Goal: Transaction & Acquisition: Purchase product/service

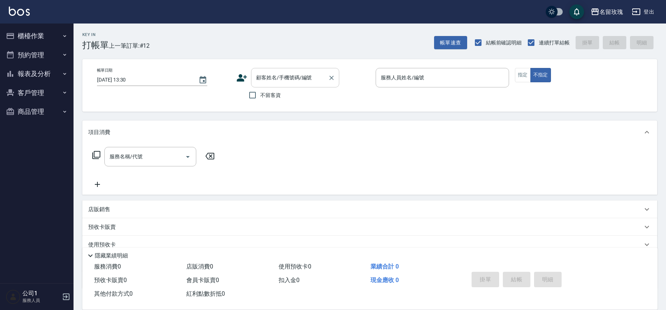
click at [300, 79] on input "顧客姓名/手機號碼/編號" at bounding box center [289, 77] width 71 height 13
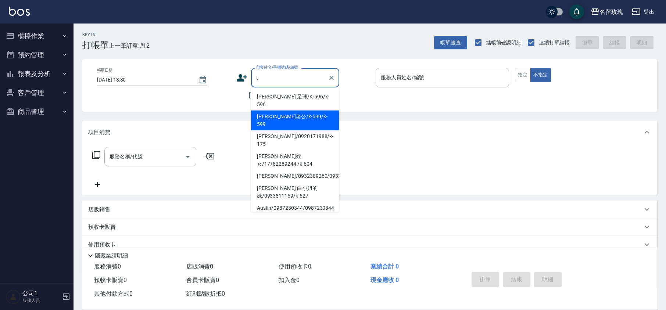
click at [290, 111] on li "[PERSON_NAME]老公/k-599/k-599" at bounding box center [295, 121] width 88 height 20
type input "[PERSON_NAME]老公/k-599/k-599"
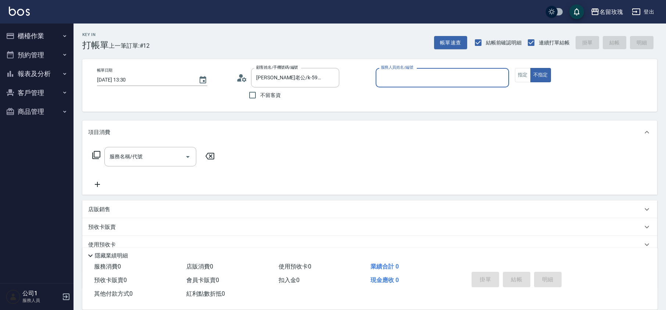
type input "[PERSON_NAME]-5"
click at [125, 156] on input "服務名稱/代號" at bounding box center [145, 156] width 74 height 13
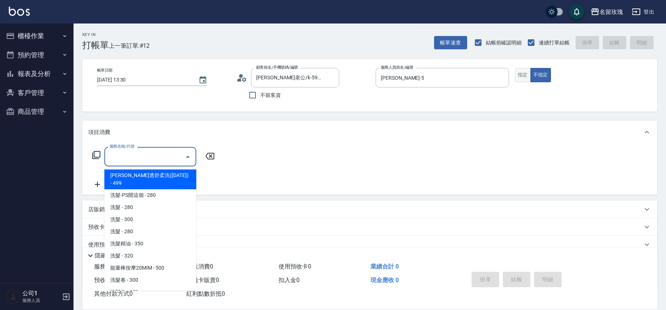
click at [519, 72] on button "指定" at bounding box center [523, 75] width 16 height 14
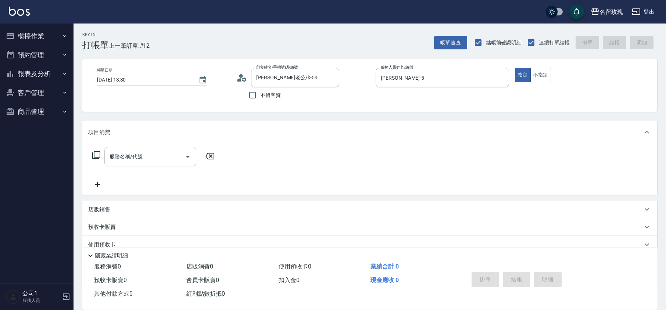
click at [128, 151] on input "服務名稱/代號" at bounding box center [145, 156] width 74 height 13
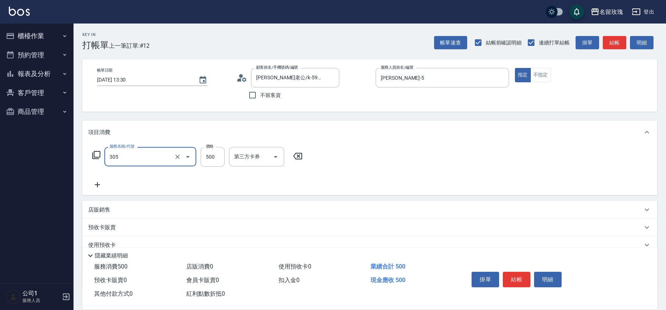
type input "剪髮(305)"
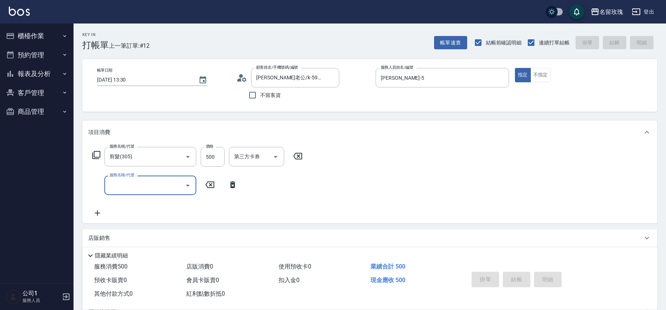
type input "[DATE] 15:42"
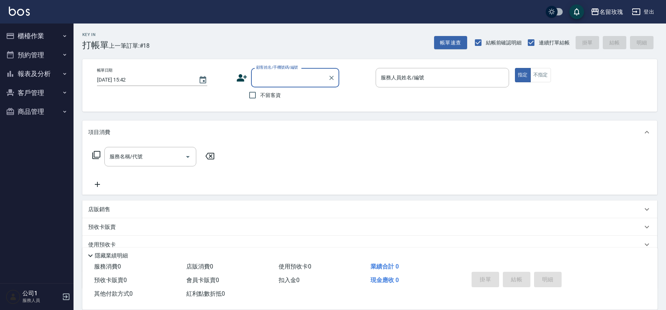
click at [58, 33] on button "櫃檯作業" at bounding box center [37, 35] width 68 height 19
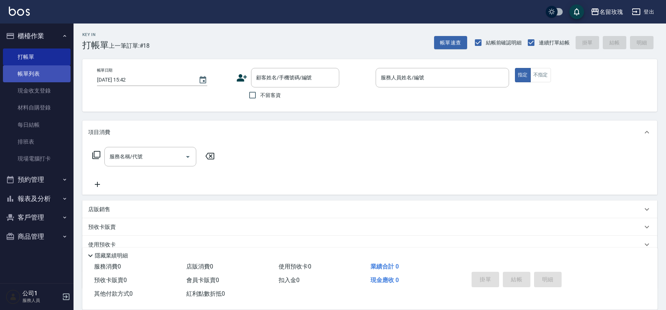
click at [43, 70] on link "帳單列表" at bounding box center [37, 73] width 68 height 17
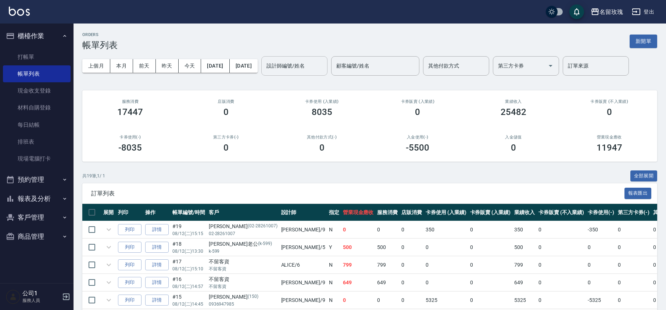
click at [294, 62] on div "設計師編號/姓名 設計師編號/姓名" at bounding box center [294, 65] width 66 height 19
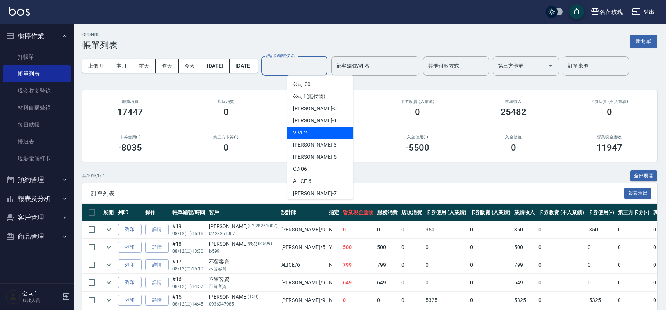
click at [300, 132] on span "VIVI -2" at bounding box center [300, 133] width 14 height 8
type input "VIVI-2"
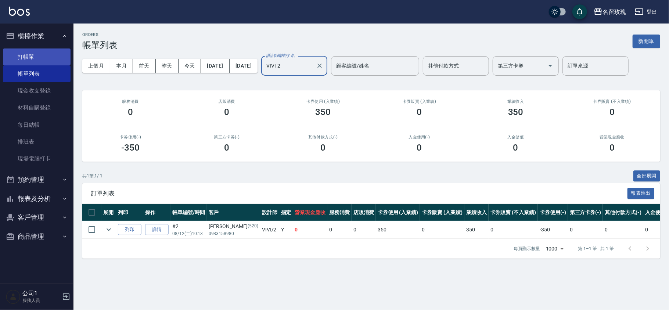
click at [37, 61] on link "打帳單" at bounding box center [37, 56] width 68 height 17
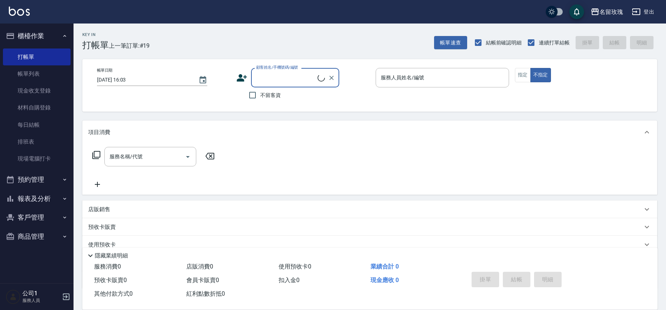
click at [306, 84] on div "顧客姓名/手機號碼/編號" at bounding box center [295, 77] width 88 height 19
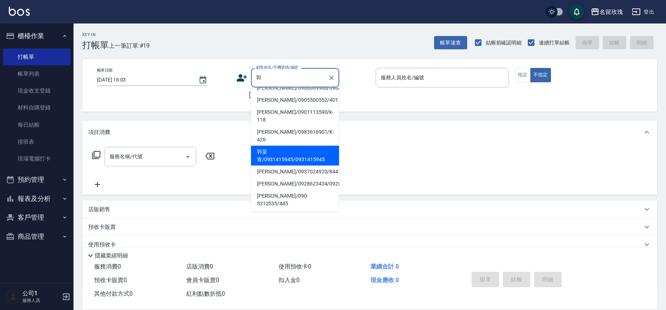
scroll to position [49, 0]
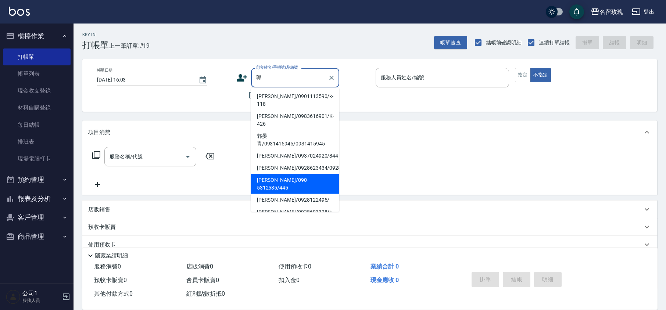
click at [312, 183] on li "[PERSON_NAME]/090-5312535/445" at bounding box center [295, 184] width 88 height 20
type input "[PERSON_NAME]/090-5312535/445"
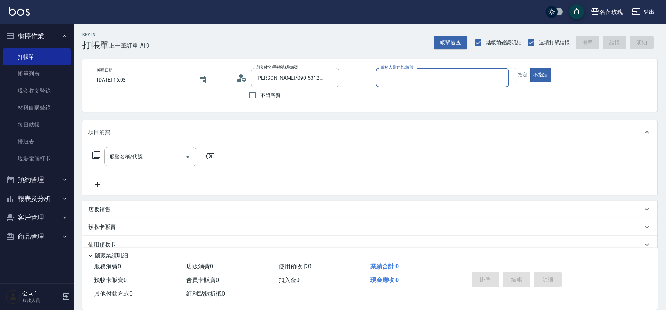
type input "VIVI-2"
click at [523, 76] on button "指定" at bounding box center [523, 75] width 16 height 14
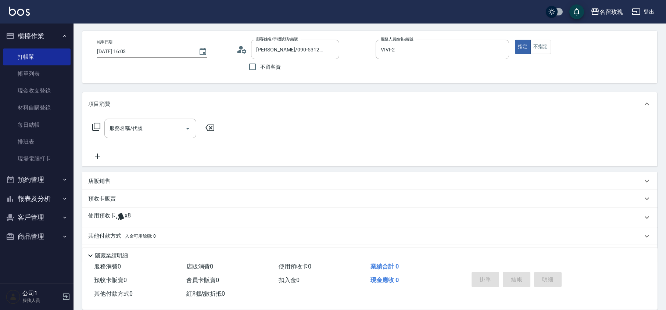
scroll to position [50, 0]
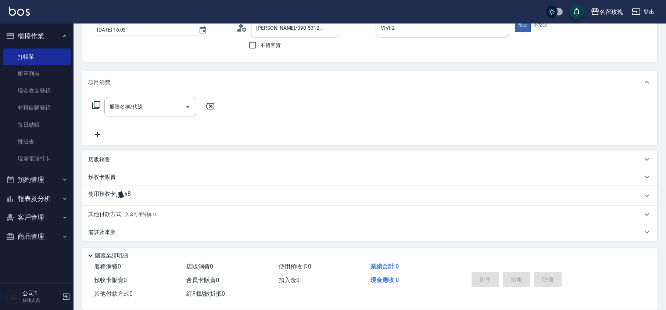
click at [126, 194] on span "x8" at bounding box center [128, 195] width 6 height 11
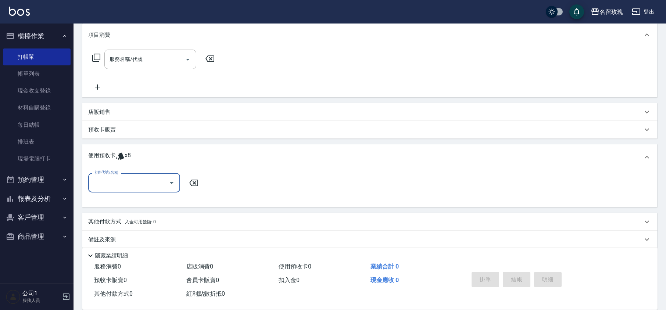
scroll to position [105, 0]
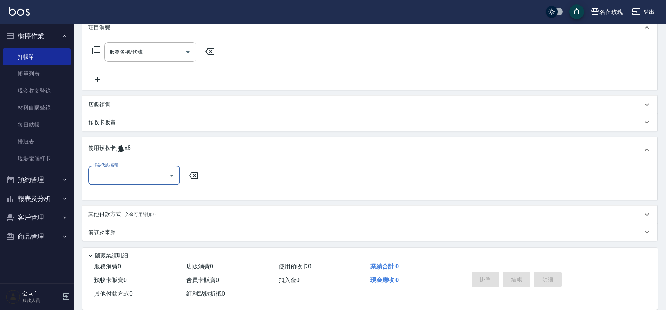
click at [137, 171] on input "卡券代號/名稱" at bounding box center [128, 175] width 74 height 13
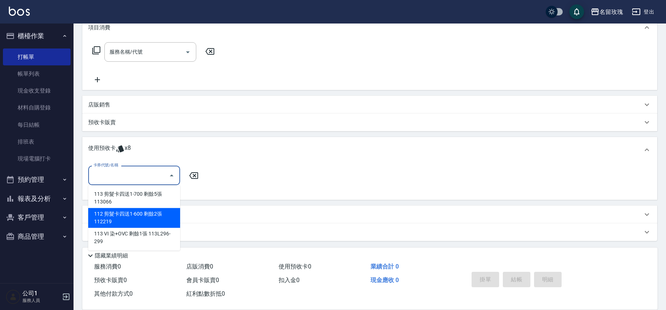
click at [156, 223] on div "112 剪髮卡四送1-600 剩餘2張 112219" at bounding box center [134, 218] width 92 height 20
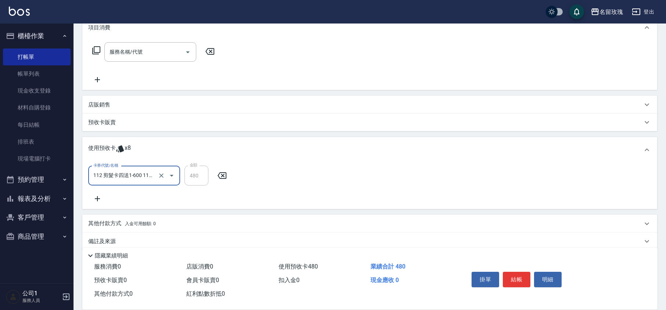
click at [138, 176] on input "112 剪髮卡四送1-600 112219" at bounding box center [123, 175] width 65 height 13
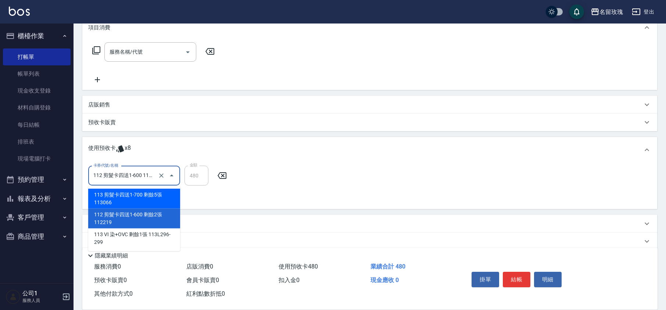
click at [143, 200] on div "113 剪髮卡四送1-700 剩餘5張 113066" at bounding box center [134, 199] width 92 height 20
type input "113 剪髮卡四送1-700 113066"
type input "560"
click at [138, 177] on input "113 剪髮卡四送1-700 113066" at bounding box center [123, 175] width 65 height 13
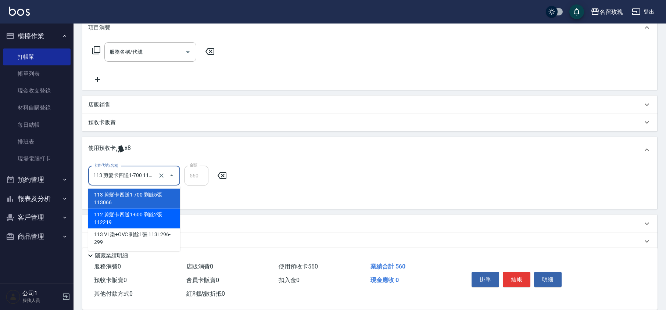
click at [146, 212] on div "112 剪髮卡四送1-600 剩餘2張 112219" at bounding box center [134, 219] width 92 height 20
type input "112 剪髮卡四送1-600 112219"
type input "480"
click at [140, 179] on input "112 剪髮卡四送1-600 112219" at bounding box center [123, 175] width 65 height 13
click at [252, 188] on div "卡券代號/名稱 112 剪髮卡四送1-600 112219 卡券代號/名稱 金額 480 金額" at bounding box center [369, 184] width 563 height 37
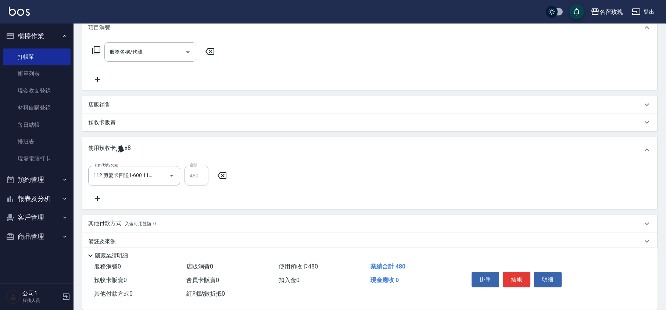
click at [102, 196] on icon at bounding box center [97, 198] width 18 height 9
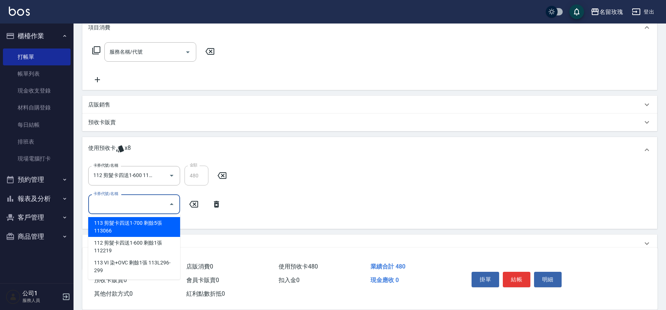
click at [115, 206] on input "卡券代號/名稱" at bounding box center [128, 204] width 74 height 13
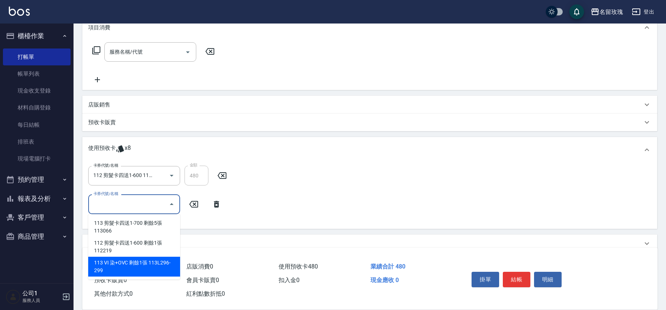
click at [136, 265] on div "113 VI 染+OVC 剩餘1張 113L296-299" at bounding box center [134, 267] width 92 height 20
type input "113 VI 染+OVC 113L296-299"
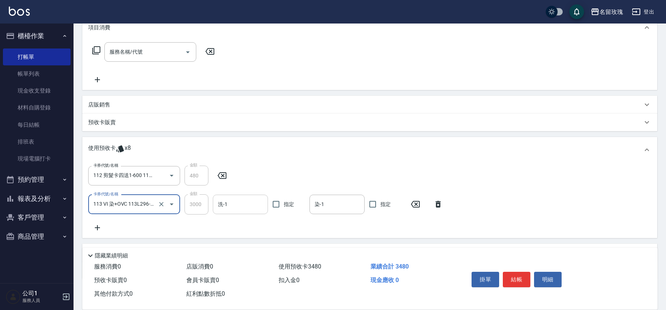
click at [246, 200] on input "洗-1" at bounding box center [240, 204] width 48 height 13
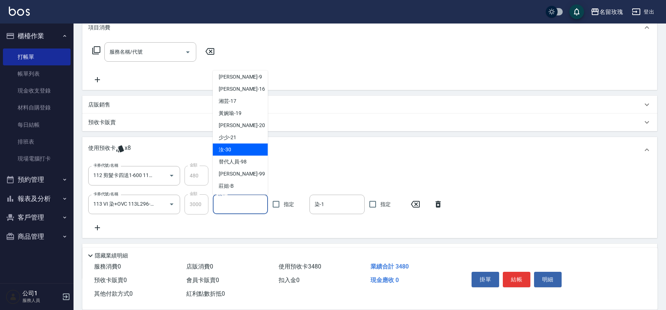
scroll to position [137, 0]
click at [251, 102] on div "湘芸 -17" at bounding box center [240, 101] width 55 height 12
type input "湘芸-17"
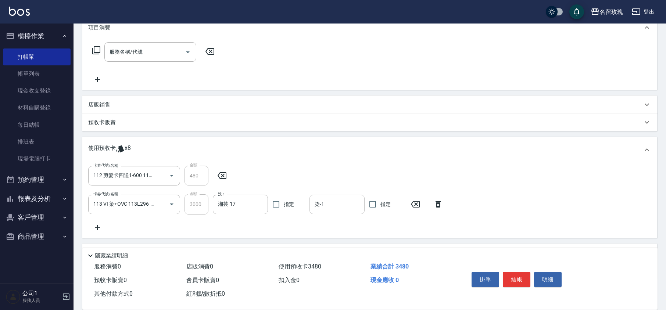
click at [328, 205] on input "染-1" at bounding box center [337, 204] width 48 height 13
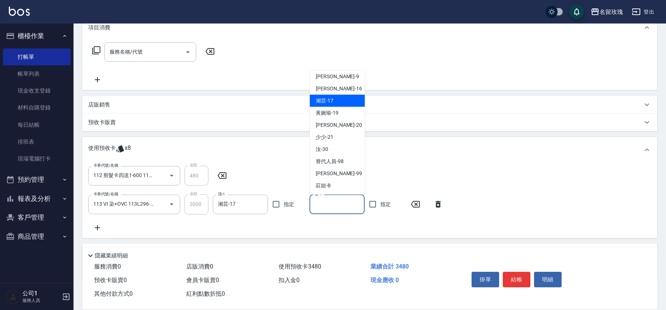
click at [334, 105] on div "湘芸 -17" at bounding box center [337, 101] width 55 height 12
type input "湘芸-17"
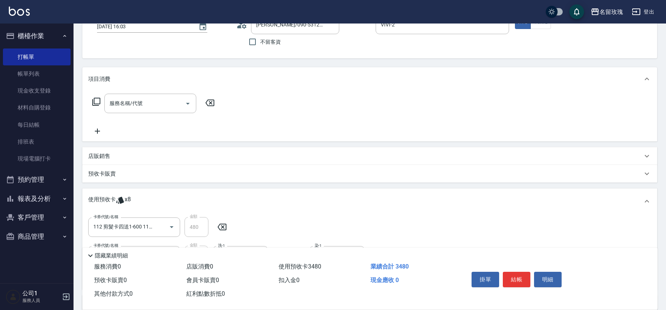
scroll to position [0, 0]
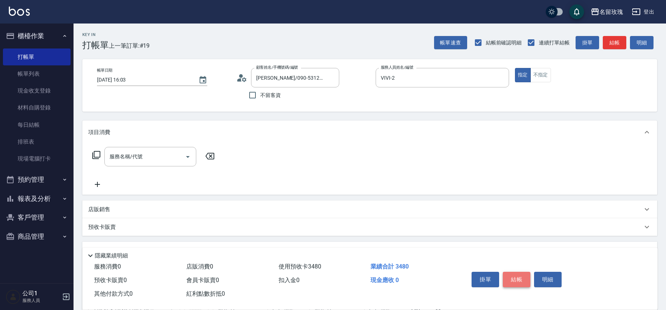
click at [525, 278] on button "結帳" at bounding box center [517, 279] width 28 height 15
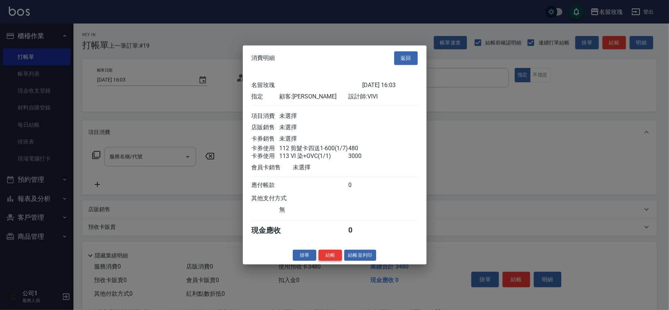
click at [331, 259] on button "結帳" at bounding box center [330, 254] width 24 height 11
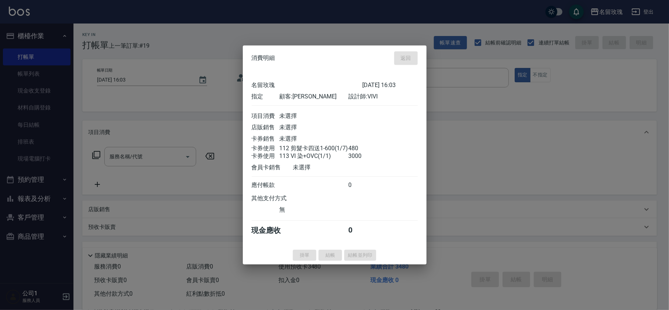
type input "[DATE] 16:04"
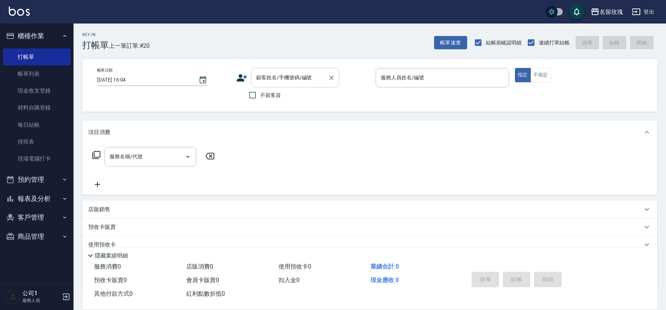
click at [297, 75] on input "顧客姓名/手機號碼/編號" at bounding box center [289, 77] width 71 height 13
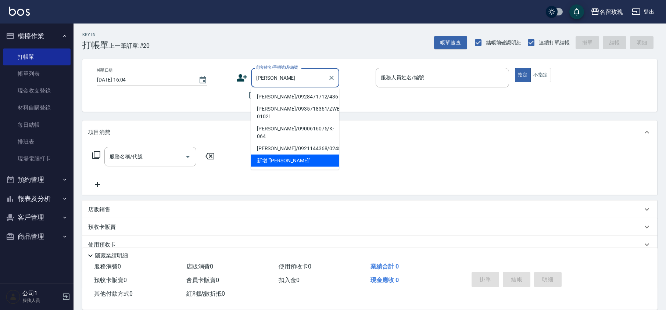
click at [314, 99] on li "[PERSON_NAME]/0928471712/436" at bounding box center [295, 97] width 88 height 12
type input "[PERSON_NAME]/0928471712/436"
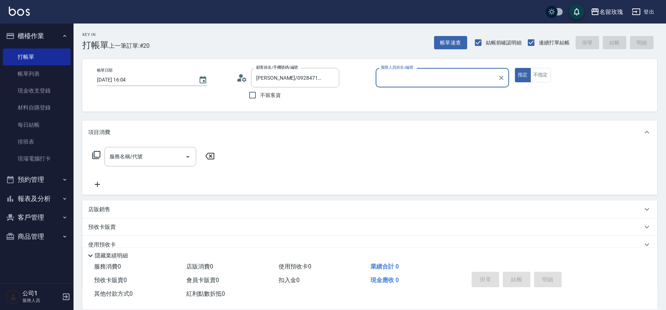
type input "VIVI-2"
click at [245, 83] on div "顧客姓名/手機號碼/編號 [PERSON_NAME]/0928471712/436 顧客姓名/手機號碼/編號" at bounding box center [302, 77] width 133 height 19
click at [242, 79] on icon at bounding box center [244, 79] width 4 height 4
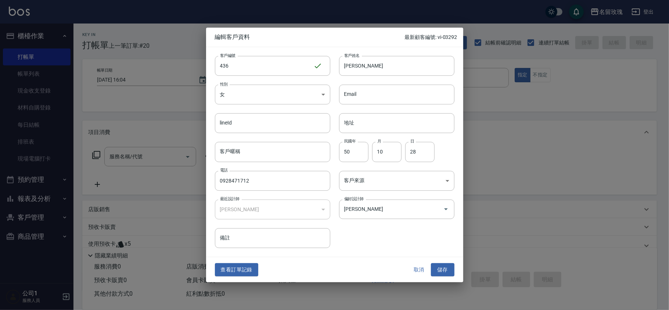
click at [420, 275] on button "取消" at bounding box center [419, 270] width 24 height 14
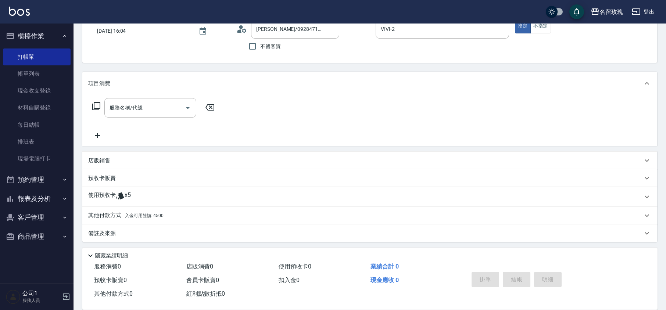
scroll to position [50, 0]
click at [123, 193] on icon at bounding box center [120, 194] width 9 height 9
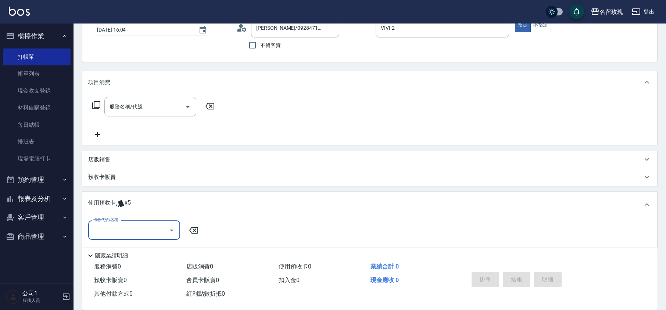
scroll to position [0, 0]
click at [131, 216] on div "使用預收卡 x5" at bounding box center [369, 205] width 575 height 26
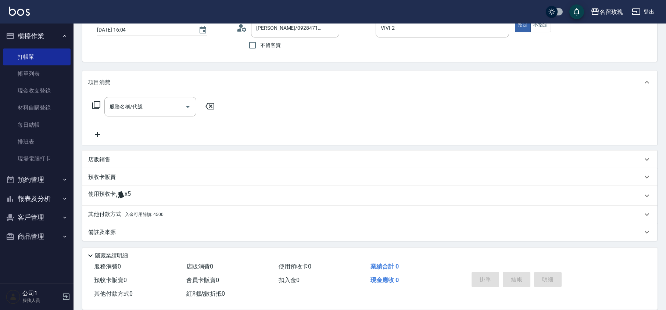
click at [125, 195] on span "x5" at bounding box center [128, 195] width 6 height 11
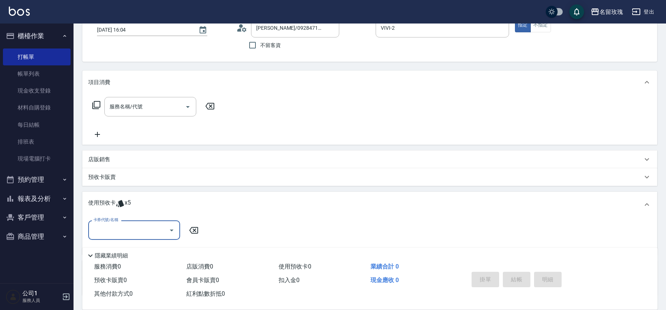
click at [129, 228] on input "卡券代號/名稱" at bounding box center [128, 230] width 74 height 13
click at [130, 228] on input "卡券代號/名稱" at bounding box center [128, 230] width 74 height 13
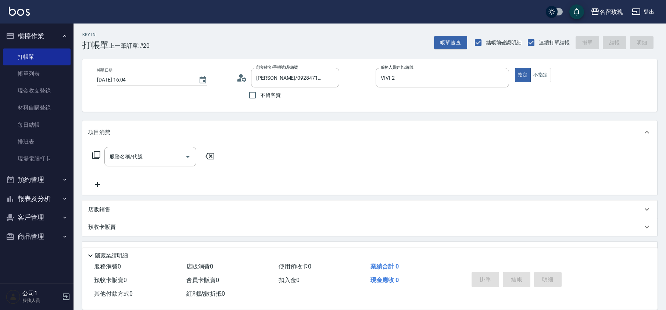
click at [244, 79] on icon at bounding box center [241, 77] width 11 height 11
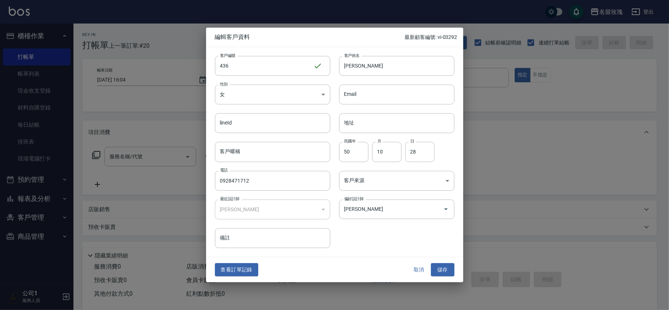
click at [422, 273] on button "取消" at bounding box center [419, 270] width 24 height 14
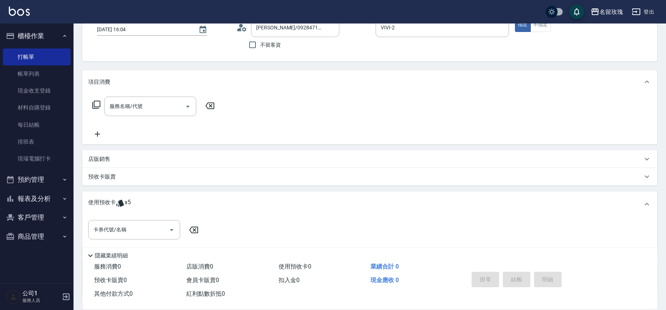
scroll to position [105, 0]
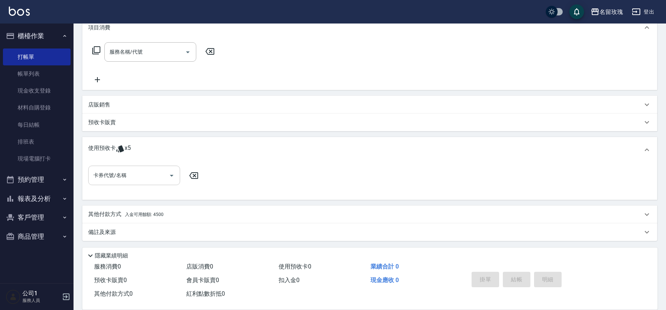
click at [143, 168] on div "卡券代號/名稱" at bounding box center [134, 175] width 92 height 19
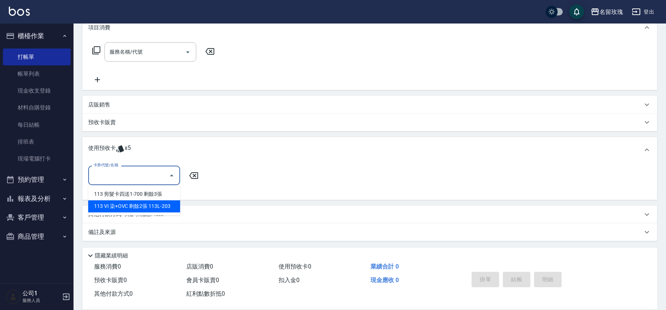
click at [137, 209] on div "113 VI 染+OVC 剩餘2張 113L-203" at bounding box center [134, 206] width 92 height 12
type input "113 VI 染+OVC 113L-203"
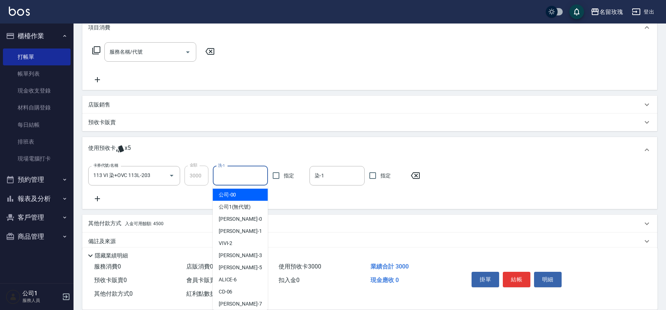
click at [240, 175] on input "洗-1" at bounding box center [240, 175] width 48 height 13
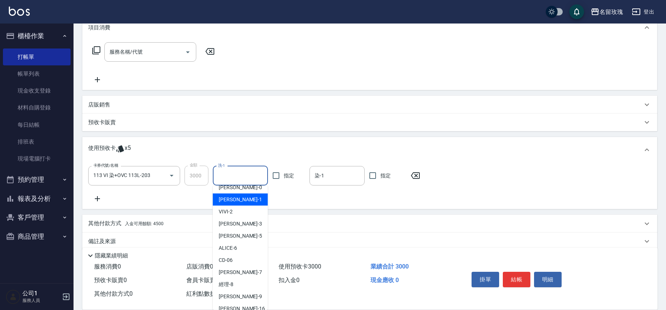
scroll to position [49, 0]
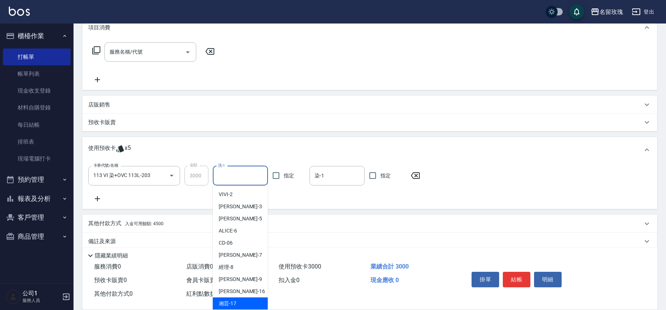
click at [240, 300] on div "湘芸 -17" at bounding box center [240, 304] width 55 height 12
type input "湘芸-17"
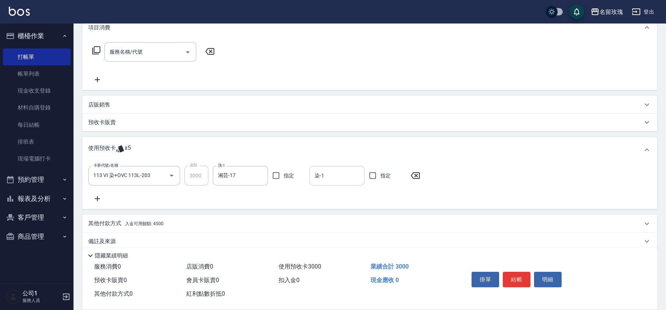
click at [334, 176] on input "染-1" at bounding box center [337, 175] width 48 height 13
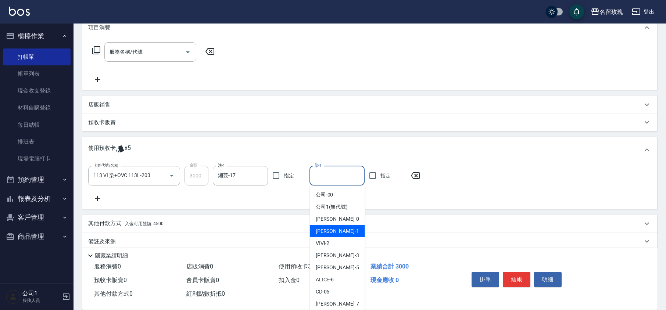
scroll to position [137, 0]
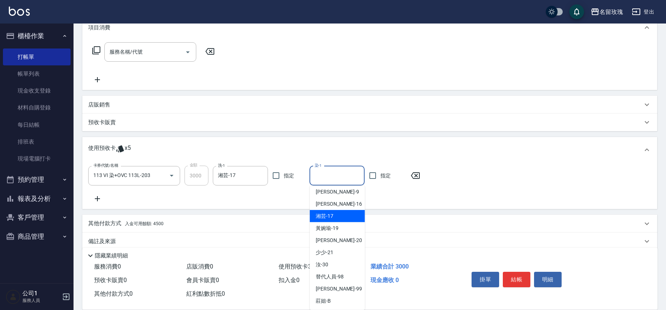
click at [336, 219] on div "湘芸 -17" at bounding box center [337, 216] width 55 height 12
type input "湘芸-17"
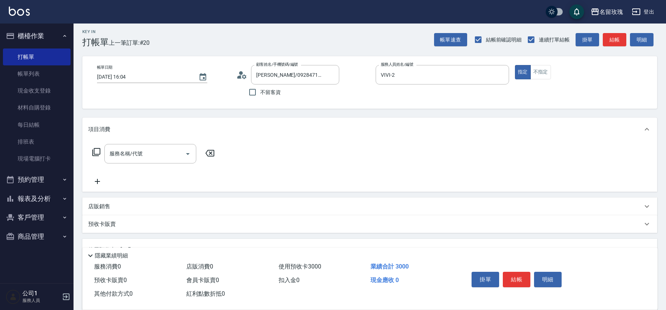
scroll to position [0, 0]
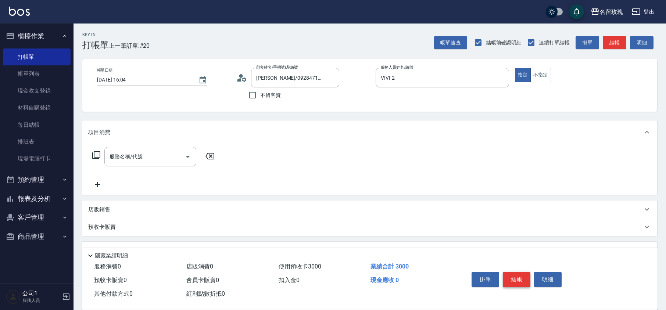
click at [516, 278] on button "結帳" at bounding box center [517, 279] width 28 height 15
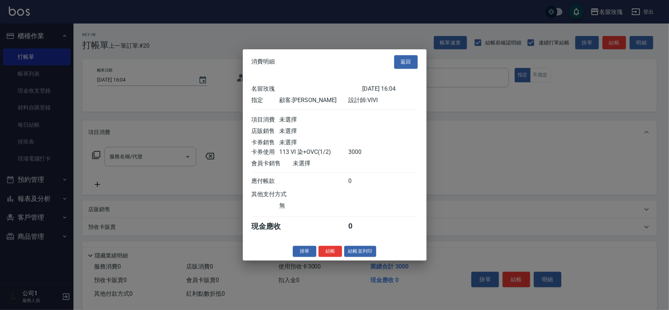
click at [328, 255] on button "結帳" at bounding box center [330, 251] width 24 height 11
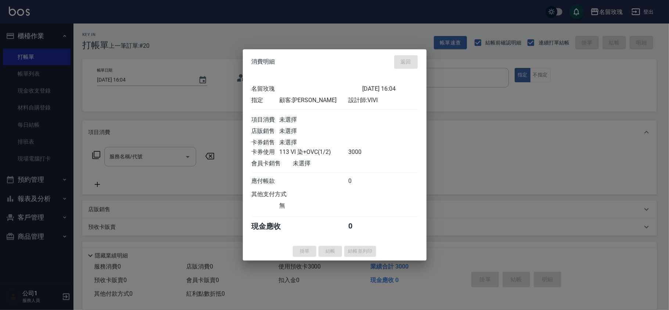
type input "[DATE] 16:06"
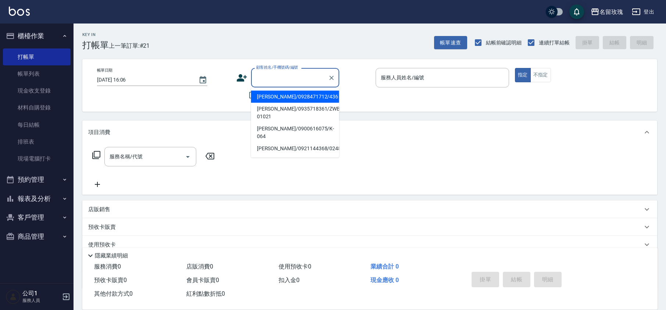
click at [278, 77] on input "顧客姓名/手機號碼/編號" at bounding box center [289, 77] width 71 height 13
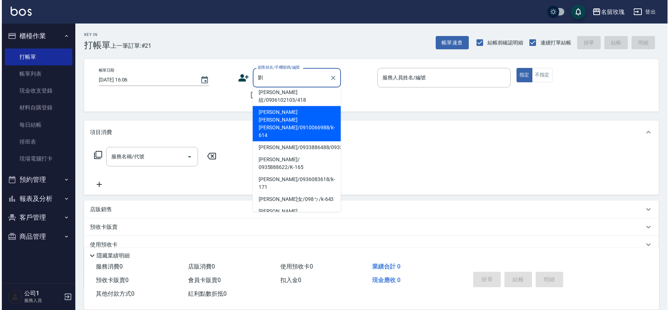
scroll to position [147, 0]
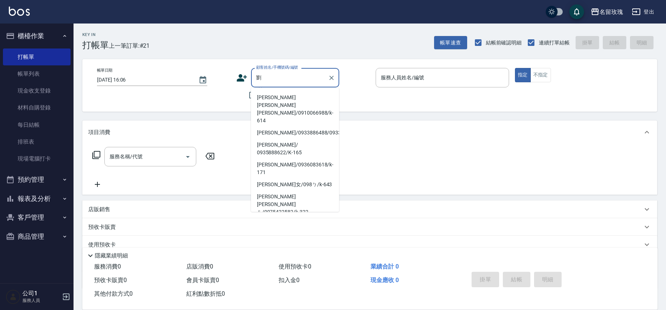
click at [293, 218] on li "[PERSON_NAME]/0932147981/vi-06301" at bounding box center [295, 228] width 88 height 20
type input "[PERSON_NAME]/0932147981/vi-06301"
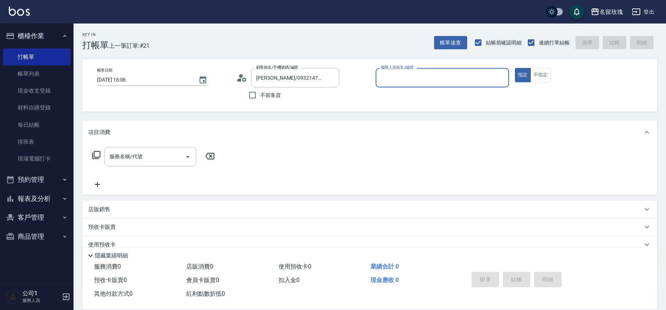
type input "VIVI-2"
click at [95, 150] on div "服務名稱/代號 服務名稱/代號" at bounding box center [153, 156] width 131 height 19
click at [95, 152] on icon at bounding box center [96, 155] width 9 height 9
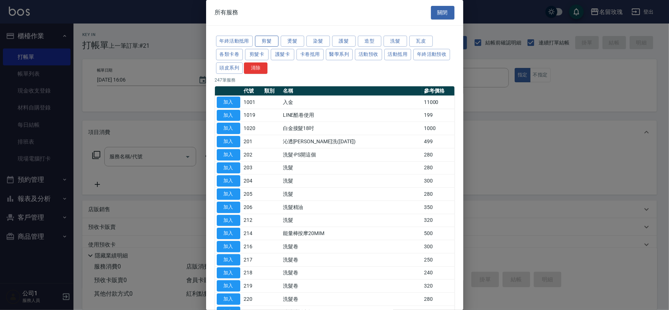
click at [276, 42] on button "剪髮" at bounding box center [267, 41] width 24 height 11
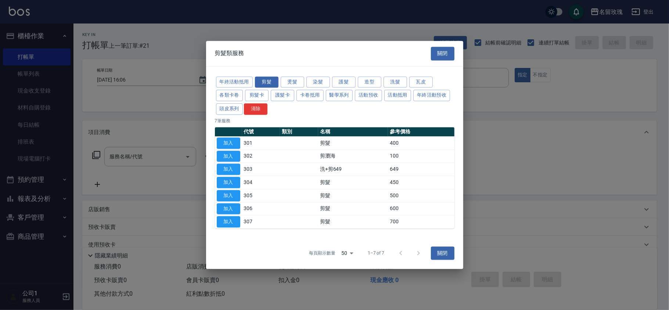
click at [291, 41] on div "剪髮類服務 關閉" at bounding box center [334, 53] width 257 height 25
click at [296, 80] on button "燙髮" at bounding box center [293, 81] width 24 height 11
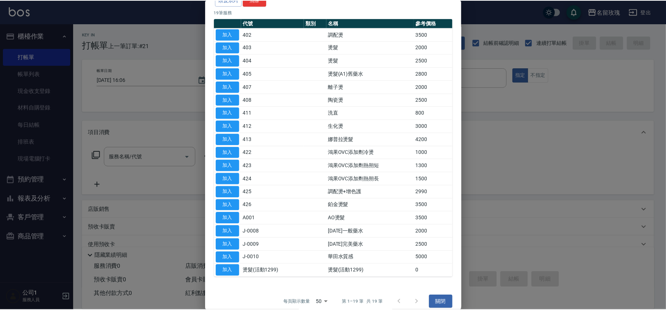
scroll to position [79, 0]
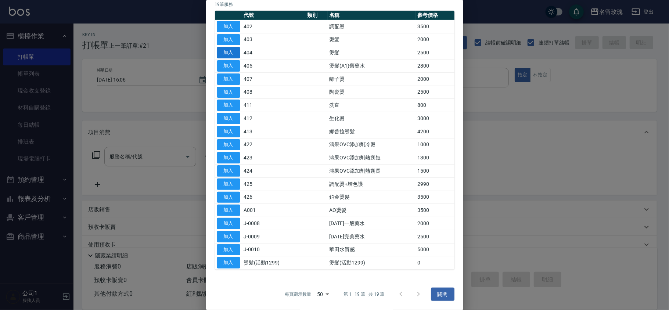
click at [231, 50] on button "加入" at bounding box center [229, 52] width 24 height 11
type input "燙髮(404)"
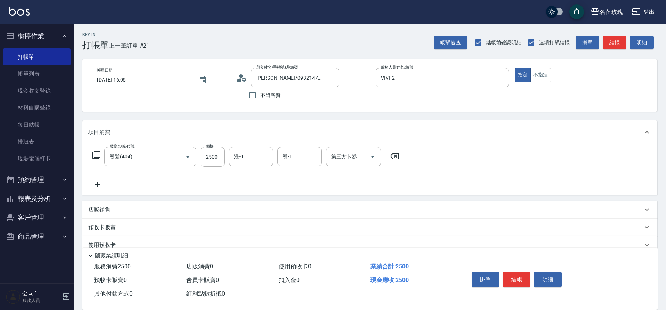
click at [98, 180] on div "服務名稱/代號 燙髮(404) 服務名稱/代號 價格 2500 價格 洗-1 洗-1 燙-1 燙-1 第三方卡券 第三方卡券" at bounding box center [246, 168] width 316 height 42
click at [119, 181] on div "服務名稱/代號 燙髮(404) 服務名稱/代號 價格 2500 價格 洗-1 洗-1 燙-1 燙-1 第三方卡券 第三方卡券" at bounding box center [246, 168] width 316 height 42
click at [98, 187] on icon at bounding box center [97, 184] width 18 height 9
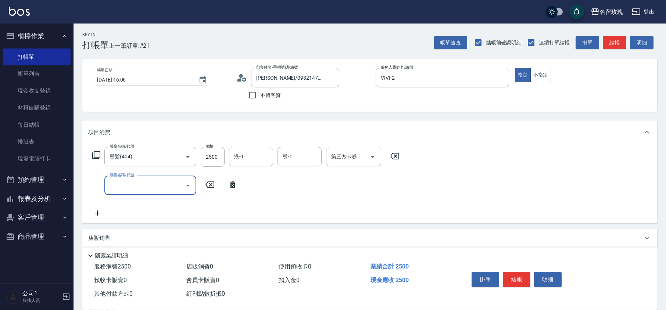
click at [118, 186] on input "服務名稱/代號" at bounding box center [145, 185] width 74 height 13
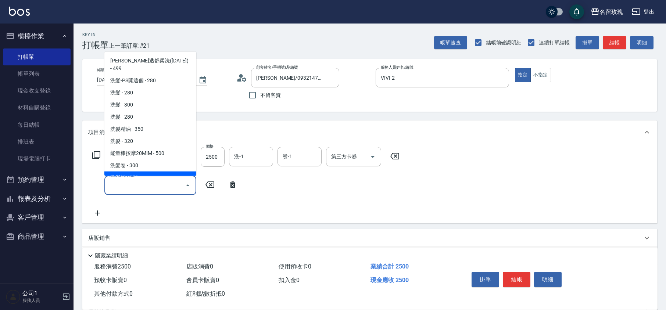
drag, startPoint x: 228, startPoint y: 184, endPoint x: 218, endPoint y: 181, distance: 10.0
click at [228, 184] on icon at bounding box center [232, 184] width 18 height 9
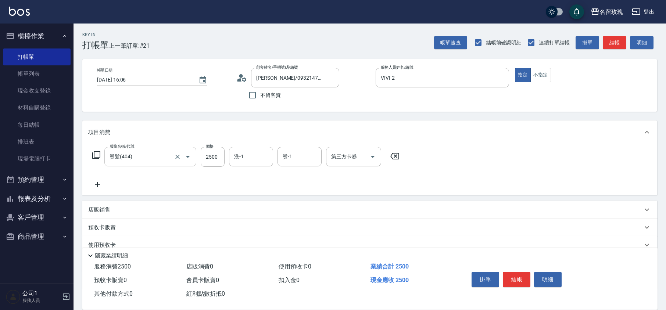
click at [156, 165] on div "燙髮(404) 服務名稱/代號" at bounding box center [150, 156] width 92 height 19
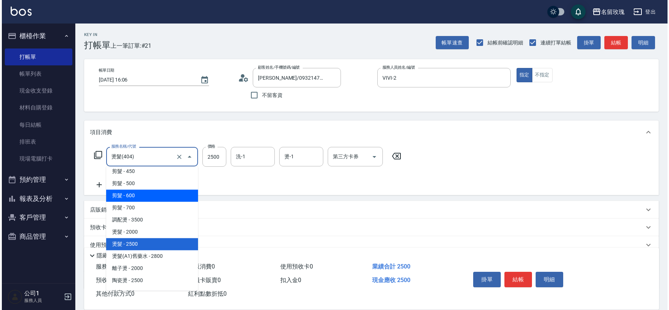
scroll to position [486, 0]
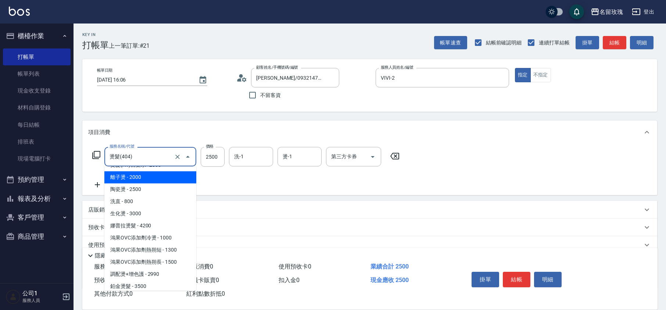
click at [402, 159] on icon at bounding box center [394, 156] width 18 height 9
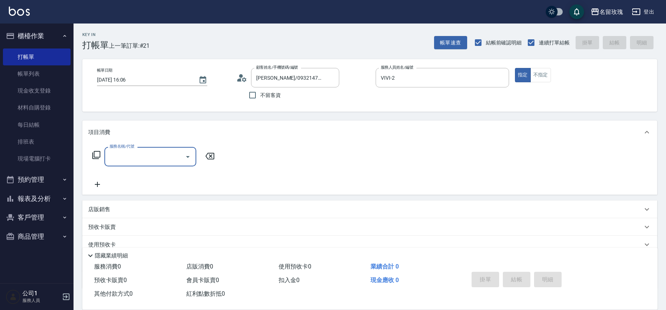
click at [163, 127] on div "項目消費" at bounding box center [369, 132] width 575 height 24
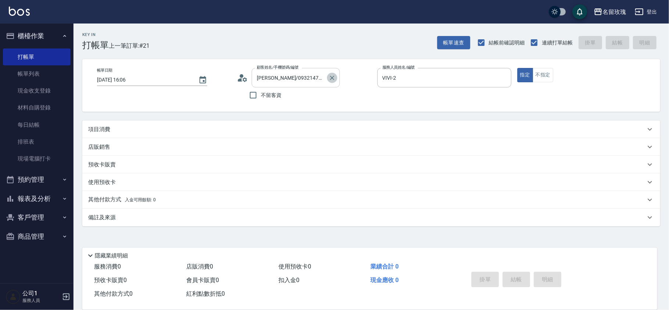
click at [333, 77] on icon "Clear" at bounding box center [331, 77] width 7 height 7
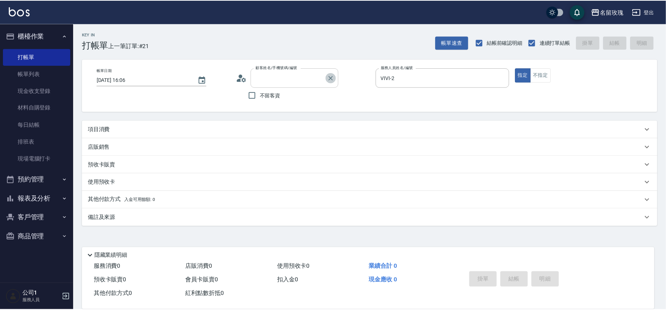
scroll to position [0, 0]
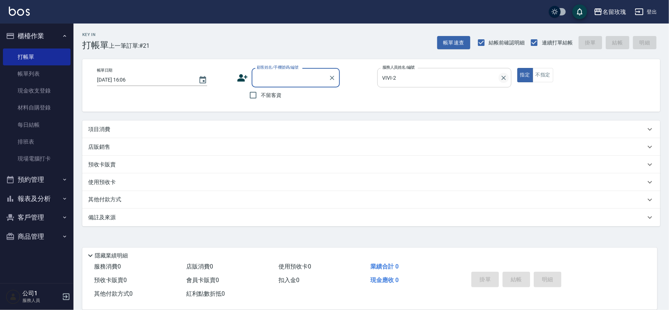
click at [507, 75] on button "Clear" at bounding box center [503, 78] width 10 height 10
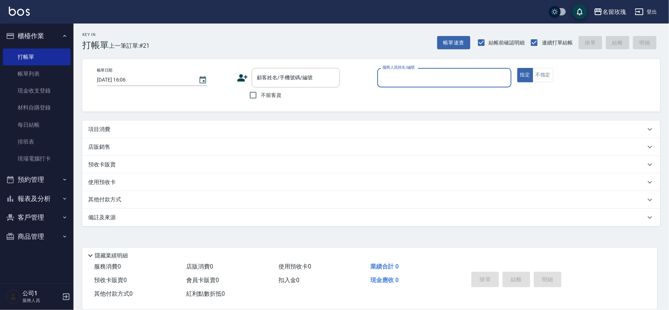
click at [356, 125] on div "項目消費" at bounding box center [371, 129] width 578 height 18
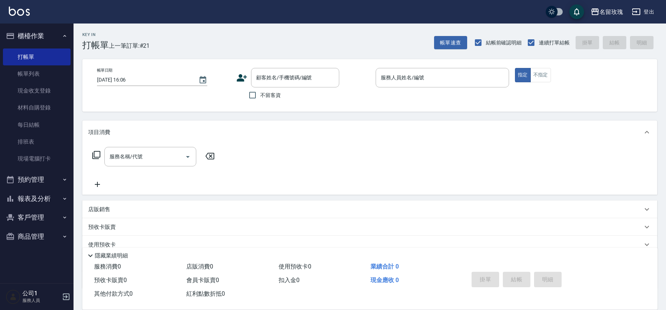
click at [480, 96] on div "帳單日期 [DATE] 16:06 顧客姓名/手機號碼/編號 顧客姓名/手機號碼/編號 不留客資 服務人員姓名/編號 服務人員姓名/編號 指定 不指定" at bounding box center [369, 85] width 557 height 35
click at [272, 94] on span "不留客資" at bounding box center [270, 95] width 21 height 8
click at [260, 94] on input "不留客資" at bounding box center [252, 94] width 15 height 15
checkbox input "true"
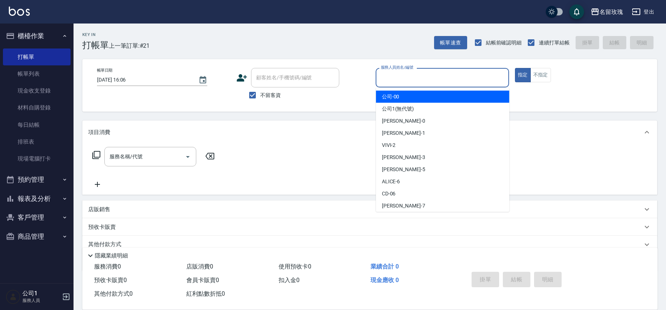
click at [432, 82] on input "服務人員姓名/編號" at bounding box center [442, 77] width 127 height 13
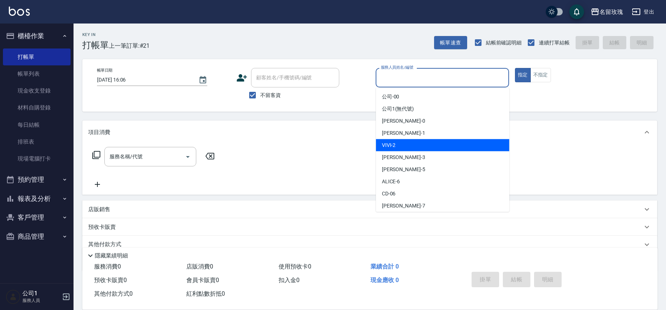
drag, startPoint x: 421, startPoint y: 144, endPoint x: 482, endPoint y: 95, distance: 78.9
click at [420, 144] on div "VIVI -2" at bounding box center [442, 145] width 133 height 12
type input "VIVI-2"
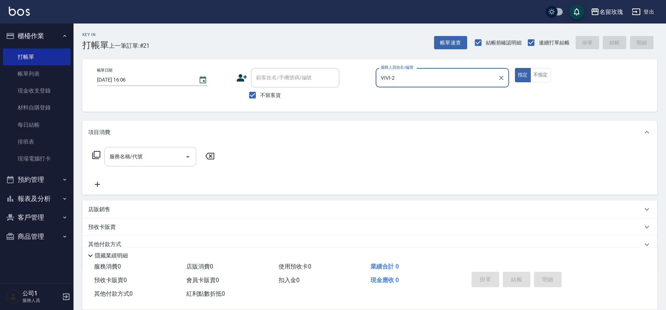
click at [130, 160] on input "服務名稱/代號" at bounding box center [145, 156] width 74 height 13
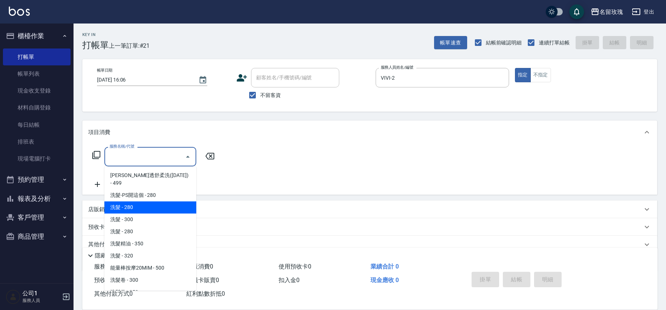
scroll to position [245, 0]
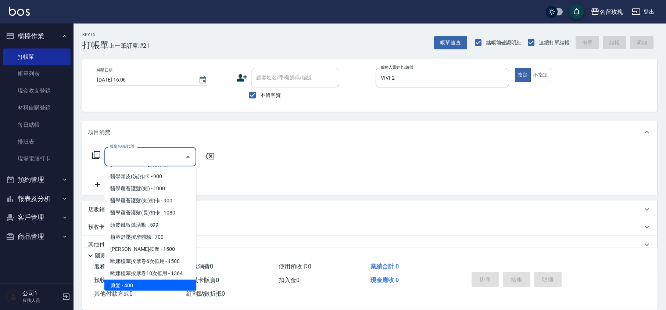
click at [168, 280] on span "剪髮 - 400" at bounding box center [150, 286] width 92 height 12
type input "剪髮(301)"
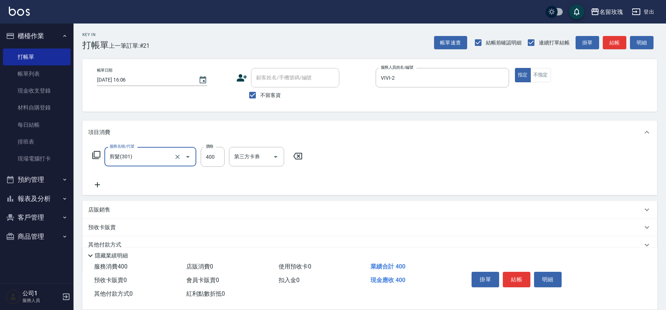
click at [303, 158] on icon at bounding box center [297, 156] width 18 height 9
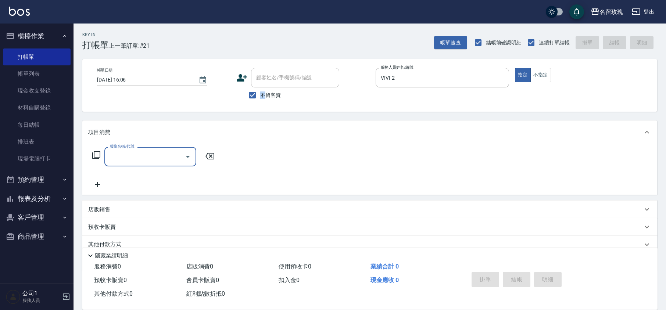
click at [260, 94] on span "不留客資" at bounding box center [270, 95] width 21 height 8
click at [269, 84] on div "顧客姓名/手機號碼/編號" at bounding box center [295, 77] width 88 height 19
click at [263, 97] on span "不留客資" at bounding box center [270, 95] width 21 height 8
click at [260, 97] on input "不留客資" at bounding box center [252, 94] width 15 height 15
checkbox input "false"
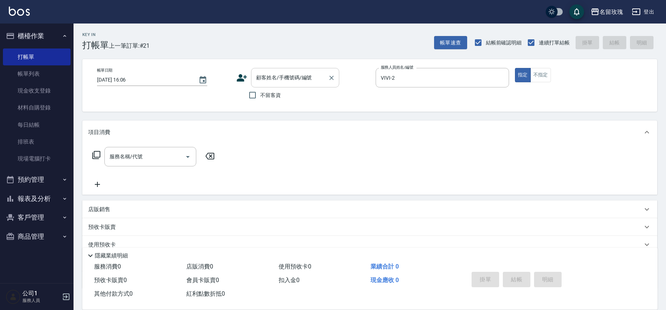
click at [265, 81] on input "顧客姓名/手機號碼/編號" at bounding box center [289, 77] width 71 height 13
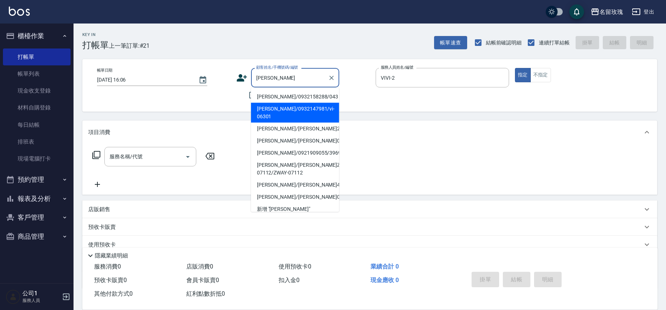
click at [286, 109] on li "[PERSON_NAME]/0932147981/vi-06301" at bounding box center [295, 113] width 88 height 20
type input "[PERSON_NAME]/0932147981/vi-06301"
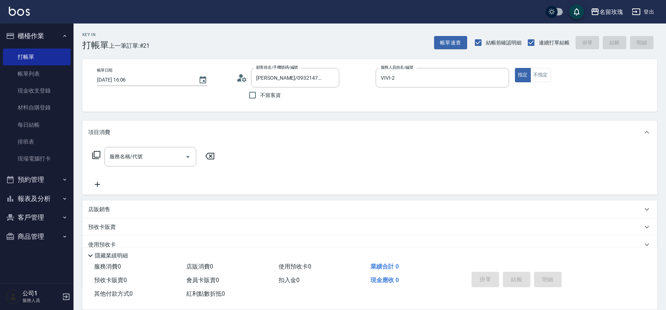
click at [243, 79] on icon at bounding box center [244, 79] width 4 height 4
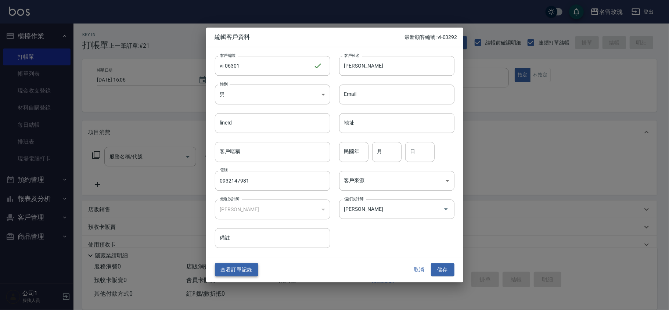
click at [241, 269] on button "查看訂單記錄" at bounding box center [236, 270] width 43 height 14
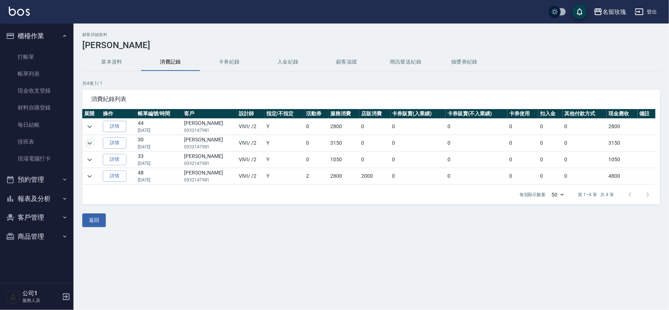
drag, startPoint x: 99, startPoint y: 144, endPoint x: 90, endPoint y: 144, distance: 9.2
click at [90, 144] on td at bounding box center [91, 143] width 19 height 16
click at [90, 144] on icon "expand row" at bounding box center [89, 143] width 4 height 3
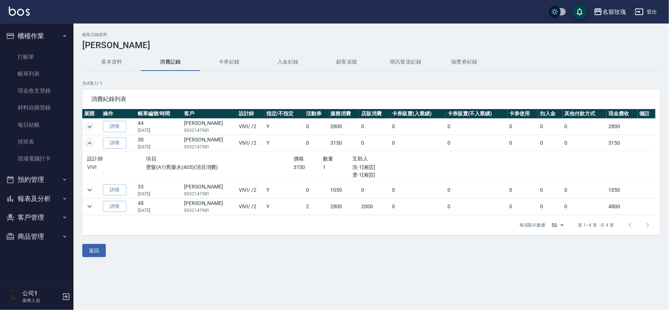
click at [91, 127] on icon "expand row" at bounding box center [89, 126] width 9 height 9
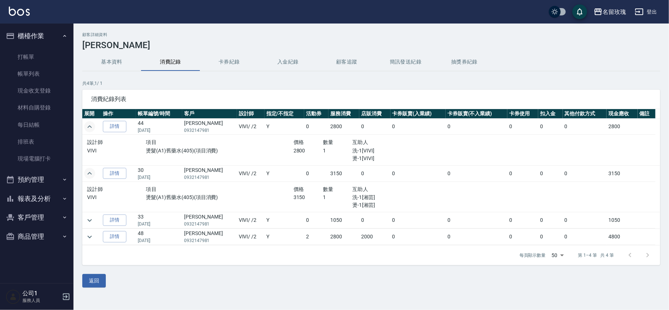
click at [91, 127] on icon "expand row" at bounding box center [89, 126] width 4 height 3
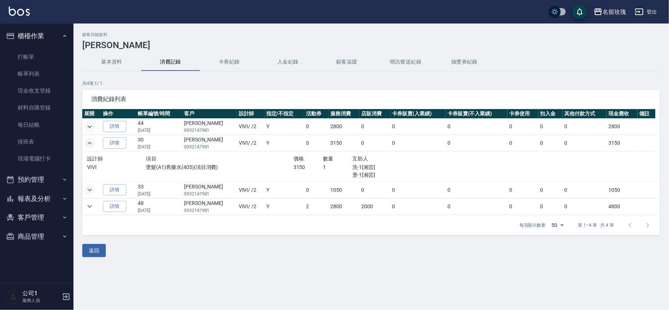
click at [89, 190] on icon "expand row" at bounding box center [89, 190] width 9 height 9
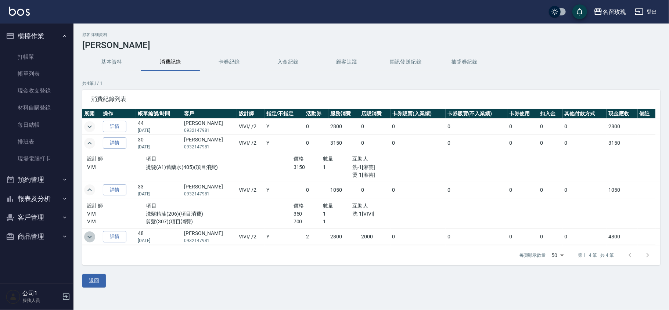
click at [94, 237] on button "expand row" at bounding box center [89, 236] width 11 height 11
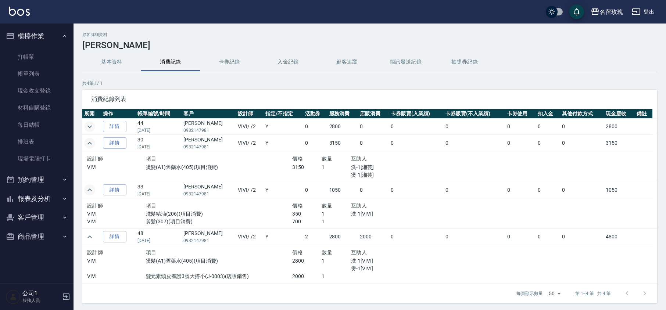
click at [89, 128] on icon "expand row" at bounding box center [89, 126] width 9 height 9
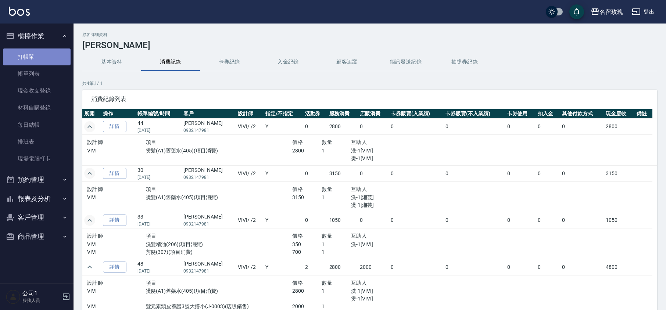
click at [31, 51] on link "打帳單" at bounding box center [37, 56] width 68 height 17
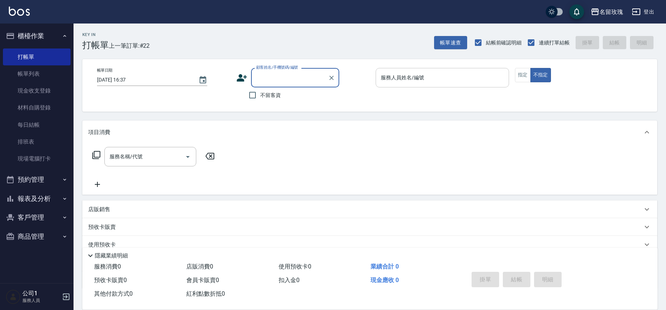
click at [400, 77] on div "服務人員姓名/編號 服務人員姓名/編號" at bounding box center [441, 77] width 133 height 19
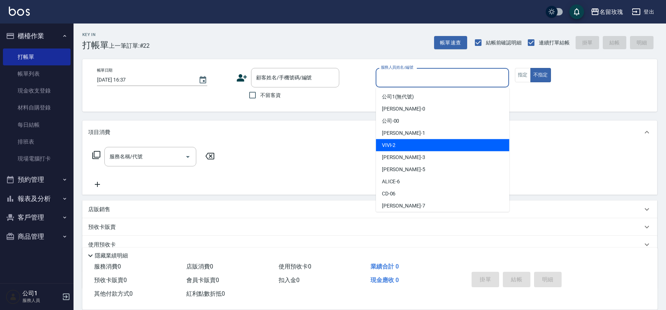
drag, startPoint x: 400, startPoint y: 143, endPoint x: 395, endPoint y: 144, distance: 4.9
click at [400, 143] on div "VIVI -2" at bounding box center [442, 145] width 133 height 12
type input "VIVI-2"
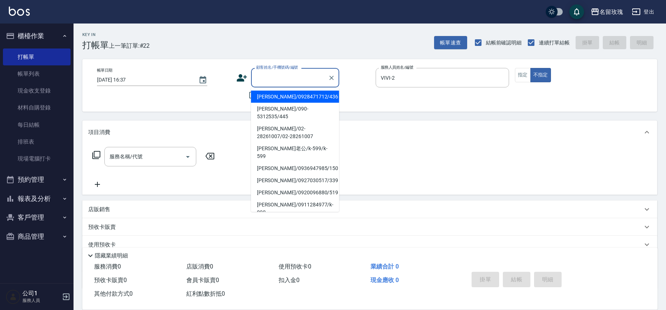
click at [270, 83] on input "顧客姓名/手機號碼/編號" at bounding box center [289, 77] width 71 height 13
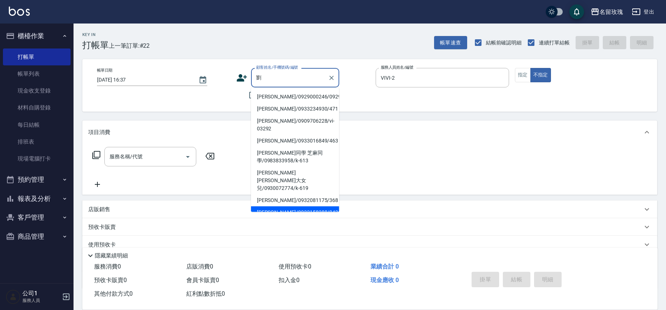
click at [300, 206] on li "[PERSON_NAME]/0932158288/043" at bounding box center [295, 212] width 88 height 12
type input "[PERSON_NAME]/0932158288/043"
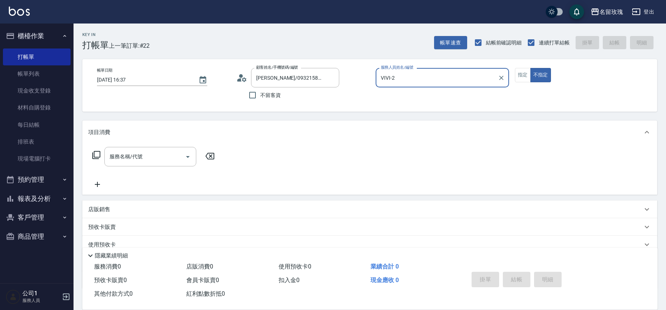
type input "[PERSON_NAME]-5"
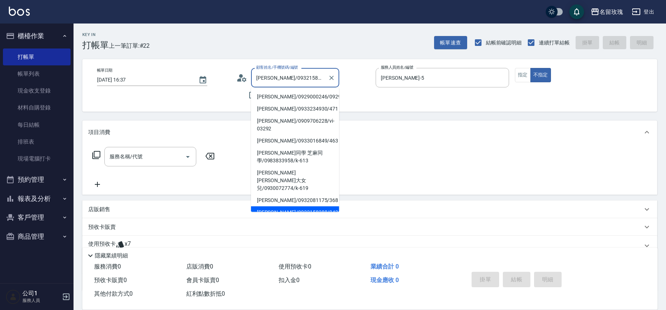
click at [291, 79] on input "[PERSON_NAME]/0932158288/043" at bounding box center [289, 77] width 71 height 13
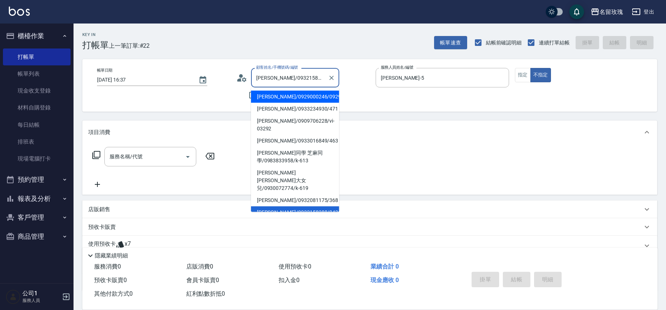
drag, startPoint x: 266, startPoint y: 77, endPoint x: 348, endPoint y: 78, distance: 81.2
click at [348, 78] on div "顧客姓名/手機號碼/編號 [PERSON_NAME]/0932158288/043 顧客姓名/手機號碼/編號" at bounding box center [302, 77] width 133 height 19
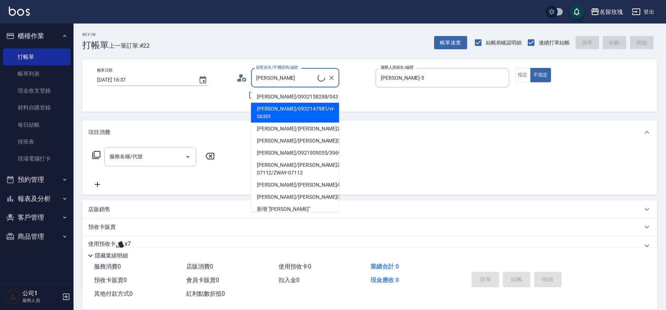
click at [284, 111] on li "[PERSON_NAME]/0932147981/vi-06301" at bounding box center [295, 113] width 88 height 20
type input "[PERSON_NAME]/0932147981/vi-06301"
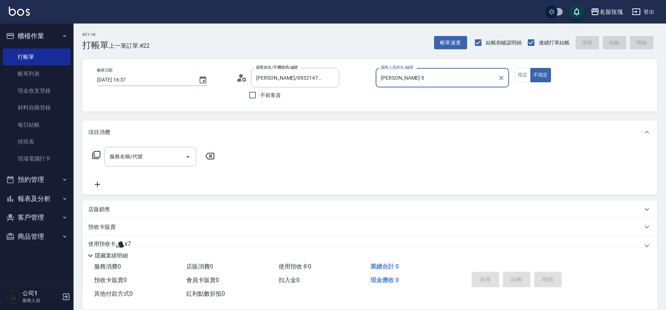
type input "VIVI-2"
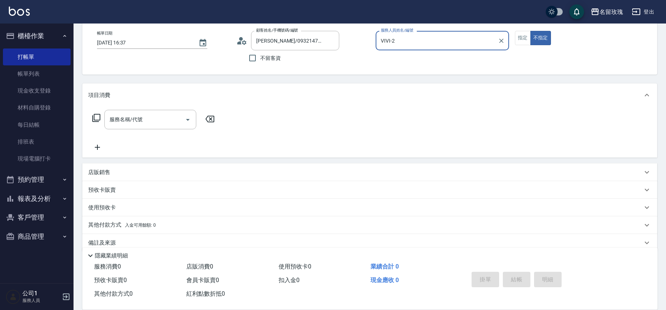
scroll to position [48, 0]
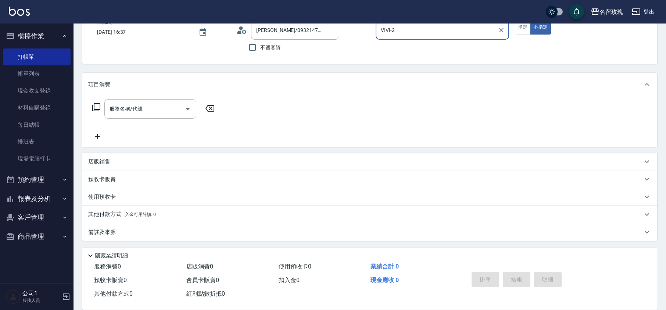
click at [96, 109] on icon at bounding box center [96, 107] width 9 height 9
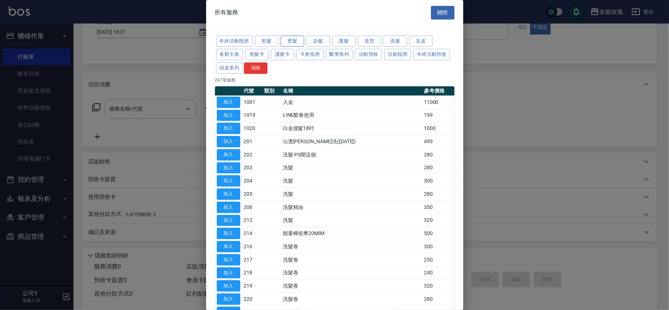
click at [289, 42] on button "燙髮" at bounding box center [293, 41] width 24 height 11
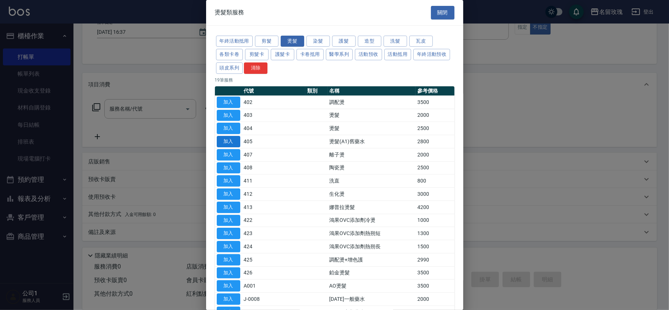
click at [231, 141] on button "加入" at bounding box center [229, 141] width 24 height 11
type input "燙髮(A1)舊藥水(405)"
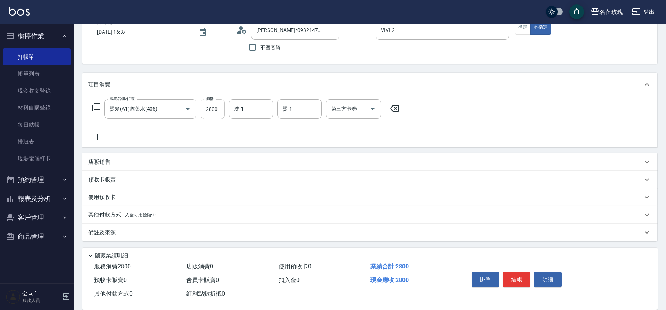
click at [215, 111] on input "2800" at bounding box center [213, 109] width 24 height 20
type input "3150"
click at [249, 108] on input "洗-1" at bounding box center [250, 108] width 37 height 13
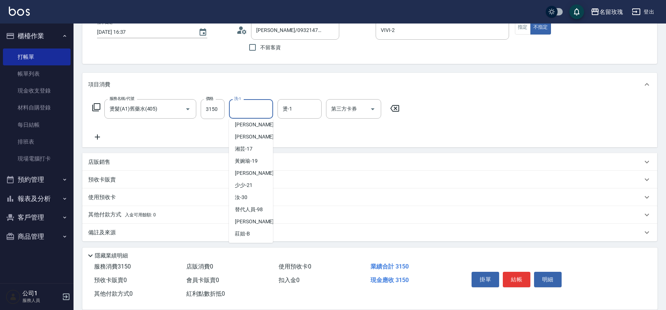
scroll to position [144, 0]
click at [249, 146] on span "湘芸 -17" at bounding box center [244, 149] width 18 height 8
type input "湘芸-17"
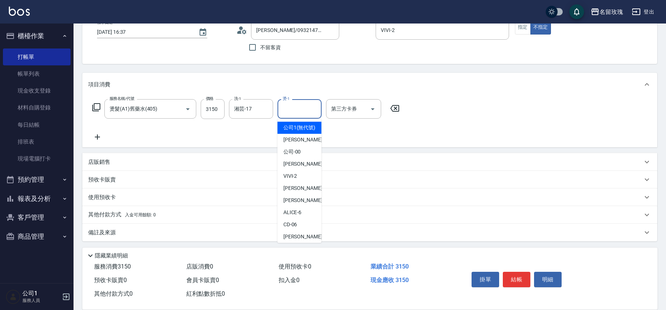
click at [314, 103] on input "燙-1" at bounding box center [299, 108] width 37 height 13
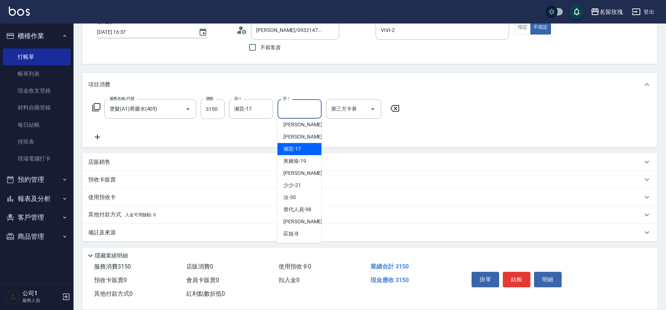
click at [296, 152] on span "湘芸 -17" at bounding box center [292, 149] width 18 height 8
type input "湘芸-17"
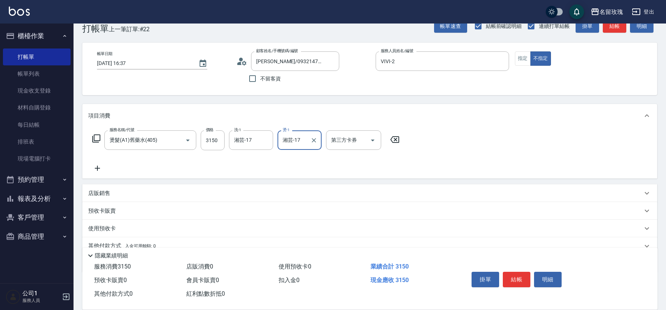
scroll to position [0, 0]
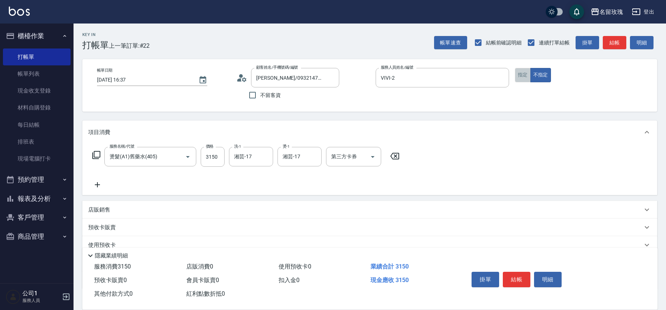
click at [521, 77] on button "指定" at bounding box center [523, 75] width 16 height 14
click at [512, 278] on button "結帳" at bounding box center [517, 279] width 28 height 15
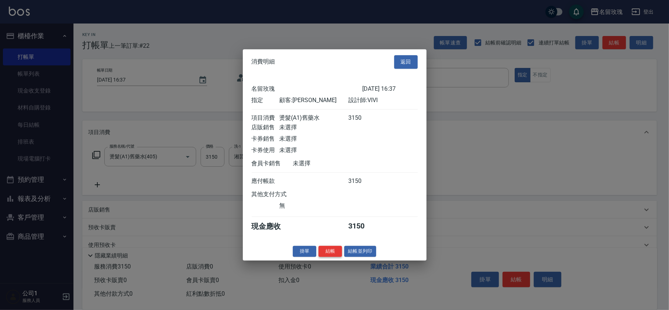
click at [328, 257] on button "結帳" at bounding box center [330, 251] width 24 height 11
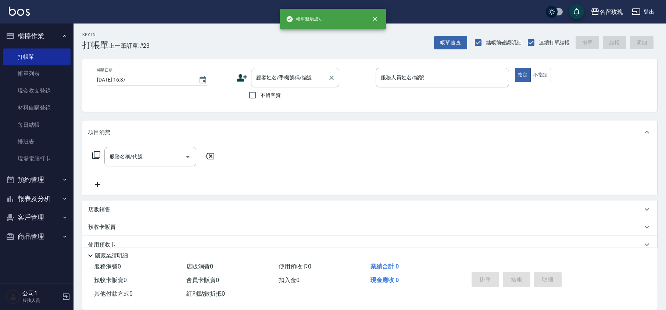
click at [288, 80] on input "顧客姓名/手機號碼/編號" at bounding box center [289, 77] width 71 height 13
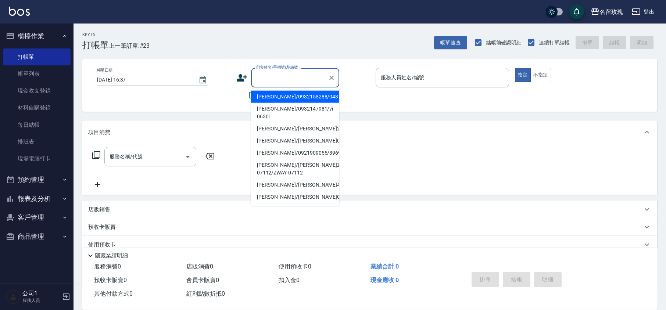
click at [284, 96] on li "[PERSON_NAME]/0932158288/043" at bounding box center [295, 97] width 88 height 12
type input "[PERSON_NAME]/0932158288/043"
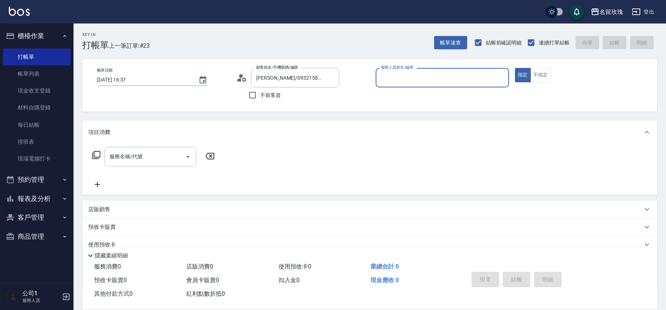
type input "[PERSON_NAME]-5"
click at [305, 71] on div "[PERSON_NAME]/0932158288/043 顧客姓名/手機號碼/編號" at bounding box center [295, 77] width 88 height 19
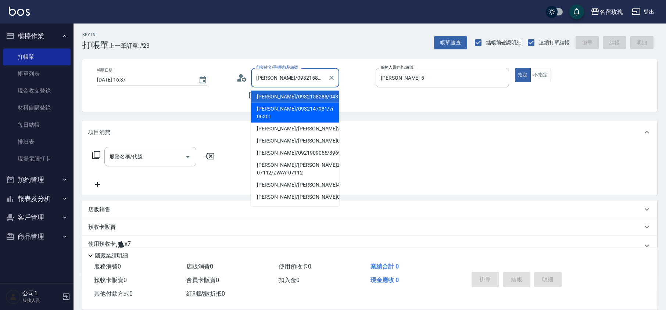
click at [273, 105] on li "[PERSON_NAME]/0932147981/vi-06301" at bounding box center [295, 113] width 88 height 20
type input "[PERSON_NAME]/0932147981/vi-06301"
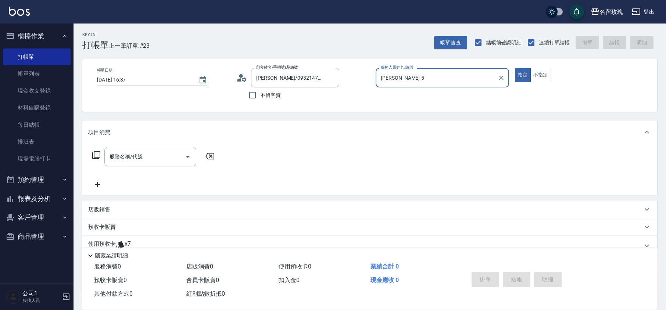
type input "VIVI-2"
click at [240, 76] on circle at bounding box center [241, 76] width 4 height 4
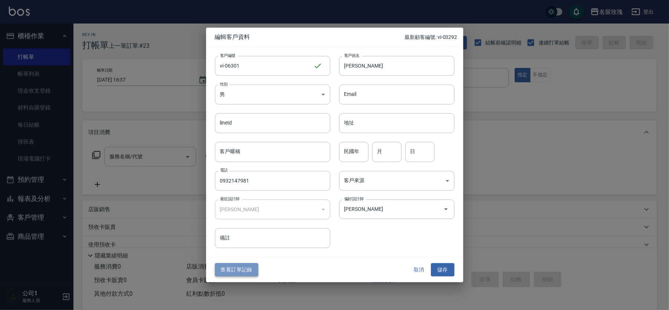
click at [227, 273] on button "查看訂單記錄" at bounding box center [236, 270] width 43 height 14
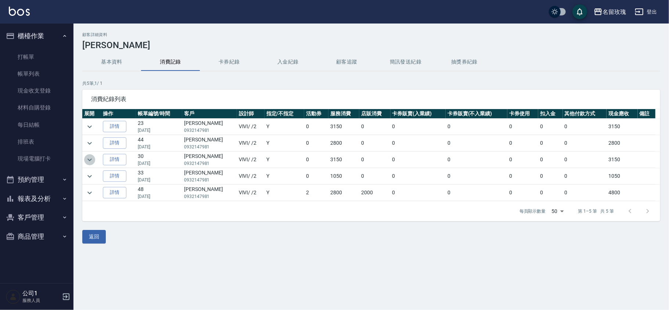
click at [93, 161] on icon "expand row" at bounding box center [89, 159] width 9 height 9
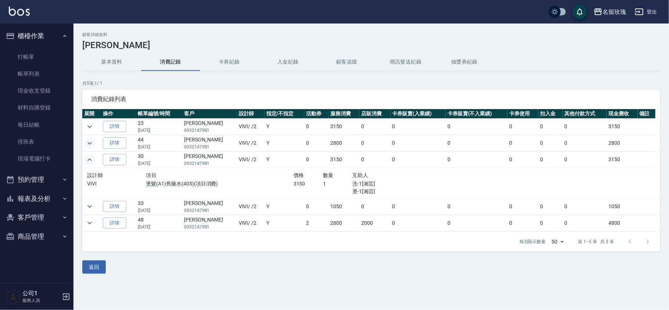
drag, startPoint x: 97, startPoint y: 142, endPoint x: 93, endPoint y: 144, distance: 5.1
click at [93, 144] on td at bounding box center [91, 143] width 19 height 16
click at [92, 144] on icon "expand row" at bounding box center [89, 143] width 9 height 9
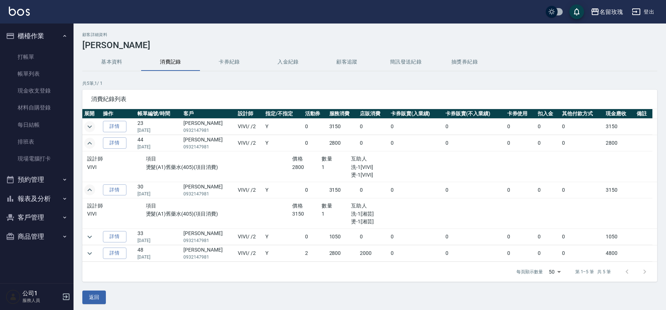
click at [92, 125] on icon "expand row" at bounding box center [89, 126] width 9 height 9
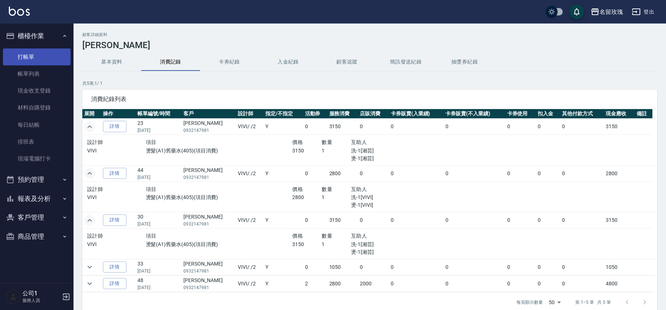
click at [37, 54] on link "打帳單" at bounding box center [37, 56] width 68 height 17
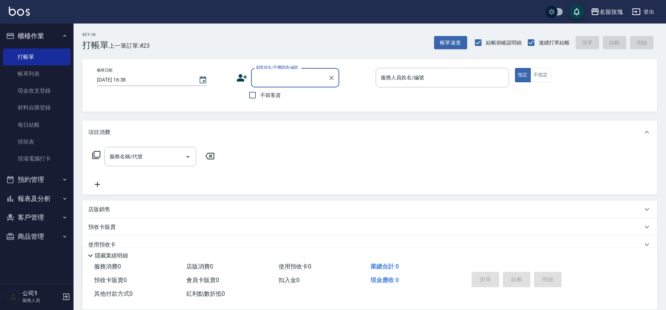
click at [307, 84] on div "顧客姓名/手機號碼/編號" at bounding box center [295, 77] width 88 height 19
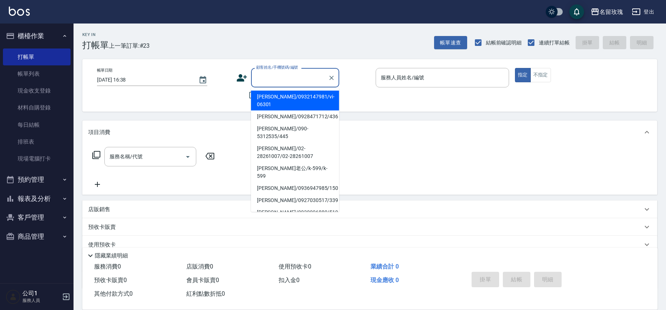
click at [276, 98] on li "[PERSON_NAME]/0932147981/vi-06301" at bounding box center [295, 101] width 88 height 20
type input "[PERSON_NAME]/0932147981/vi-06301"
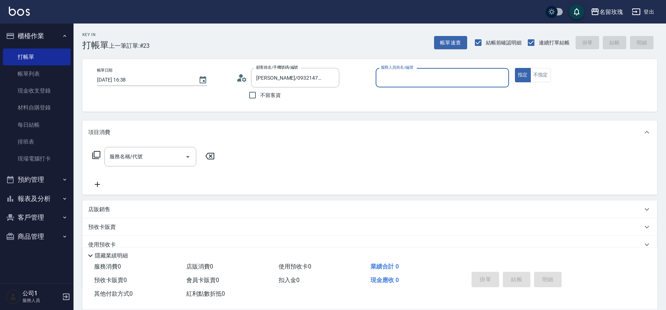
type input "VIVI-2"
click at [238, 79] on icon at bounding box center [239, 79] width 4 height 3
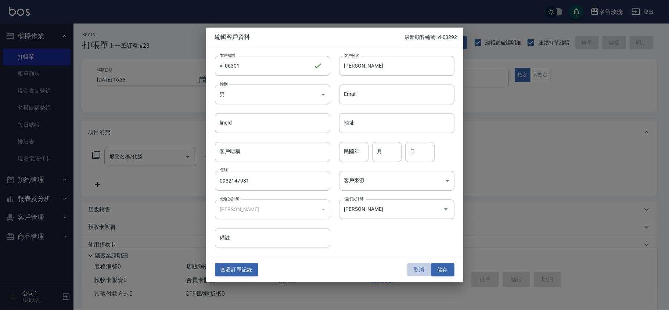
click at [422, 269] on button "取消" at bounding box center [419, 270] width 24 height 14
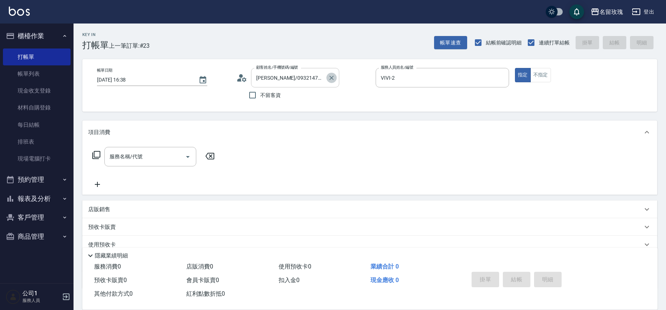
click at [326, 79] on button "Clear" at bounding box center [331, 78] width 10 height 10
click at [500, 78] on icon "Clear" at bounding box center [500, 77] width 7 height 7
click at [507, 97] on div "帳單日期 [DATE] 16:38 顧客姓名/手機號碼/編號 顧客姓名/手機號碼/編號 不留客資 服務人員姓名/編號 服務人員姓名/編號 指定 不指定" at bounding box center [369, 85] width 557 height 35
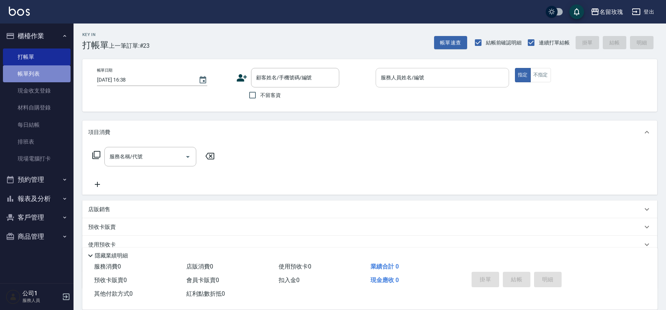
click at [28, 73] on link "帳單列表" at bounding box center [37, 73] width 68 height 17
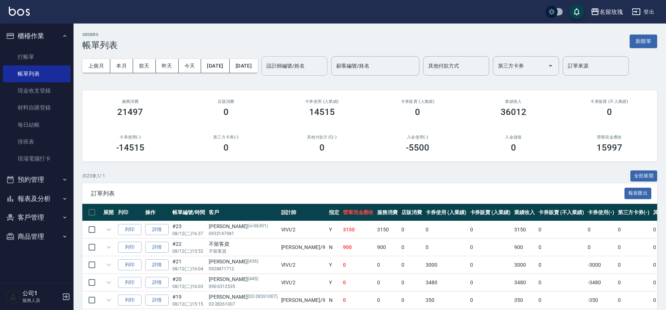
click at [317, 70] on input "設計師編號/姓名" at bounding box center [294, 66] width 60 height 13
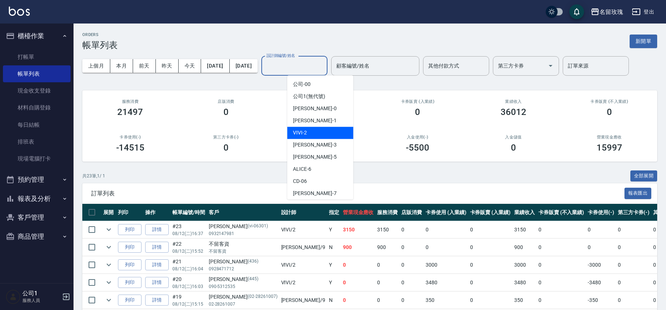
click at [315, 132] on div "VIVI -2" at bounding box center [320, 133] width 66 height 12
type input "VIVI-2"
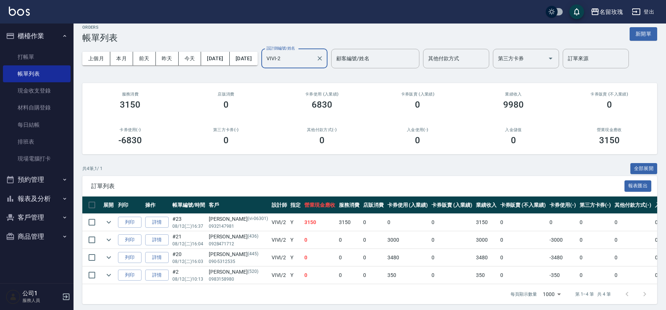
scroll to position [19, 0]
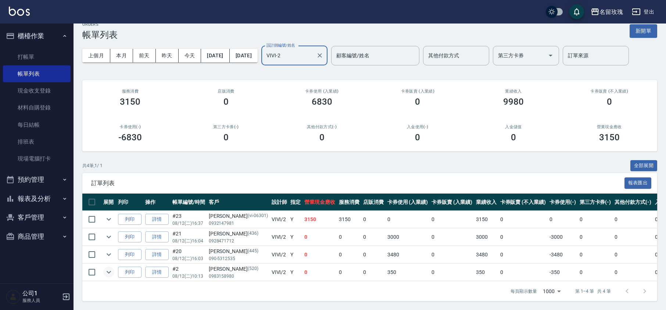
click at [108, 271] on icon "expand row" at bounding box center [109, 272] width 4 height 3
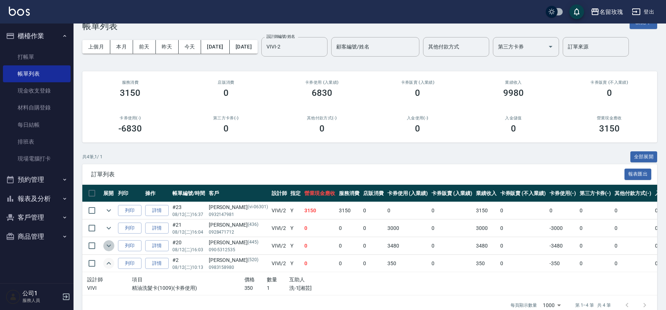
click at [112, 245] on icon "expand row" at bounding box center [108, 245] width 9 height 9
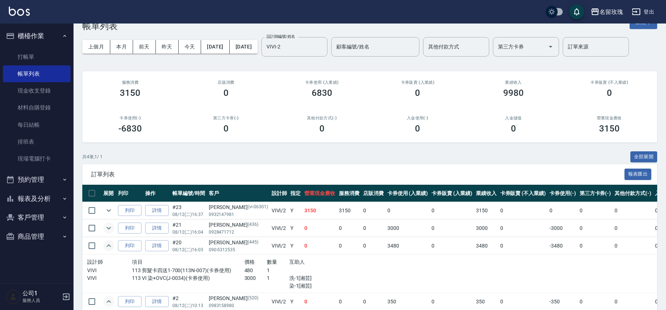
click at [112, 228] on icon "expand row" at bounding box center [108, 228] width 9 height 9
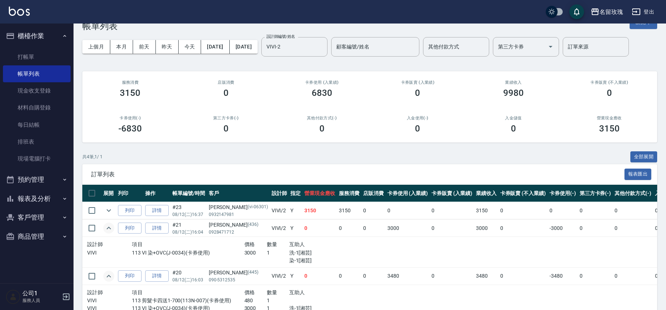
click at [112, 217] on td at bounding box center [108, 210] width 15 height 17
click at [112, 212] on icon "expand row" at bounding box center [108, 210] width 9 height 9
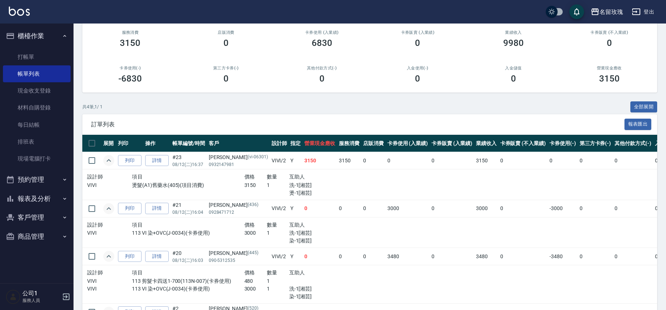
scroll to position [140, 0]
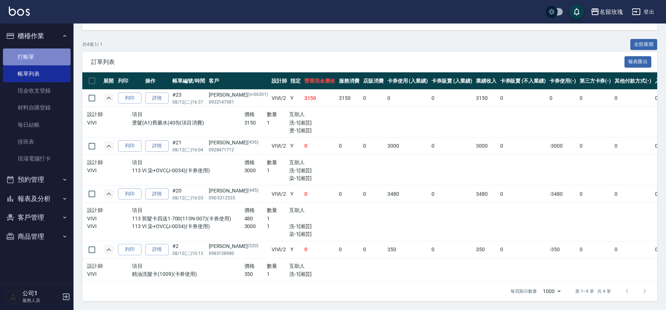
click at [18, 54] on link "打帳單" at bounding box center [37, 56] width 68 height 17
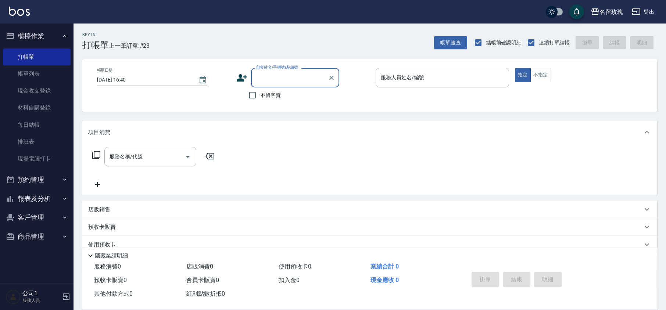
click at [270, 99] on span "不留客資" at bounding box center [270, 95] width 21 height 8
click at [260, 99] on input "不留客資" at bounding box center [252, 94] width 15 height 15
checkbox input "true"
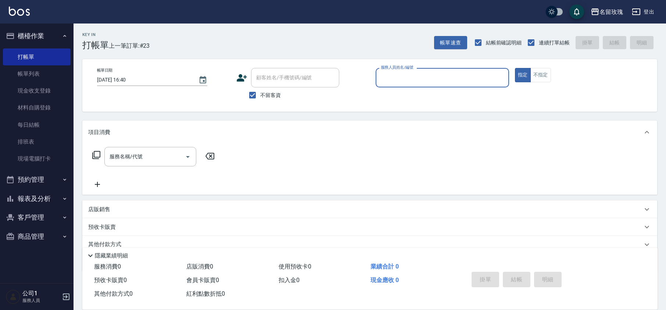
click at [414, 79] on input "服務人員姓名/編號" at bounding box center [442, 77] width 127 height 13
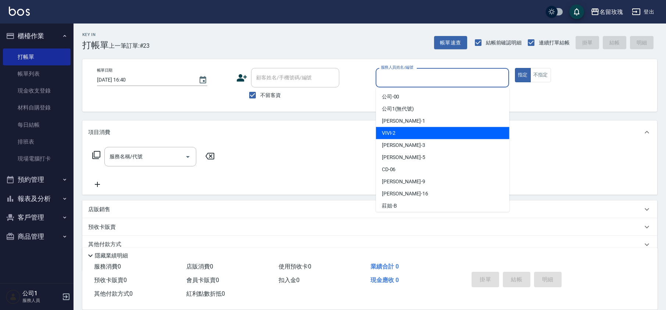
click at [403, 134] on div "VIVI -2" at bounding box center [442, 133] width 133 height 12
type input "VIVI-2"
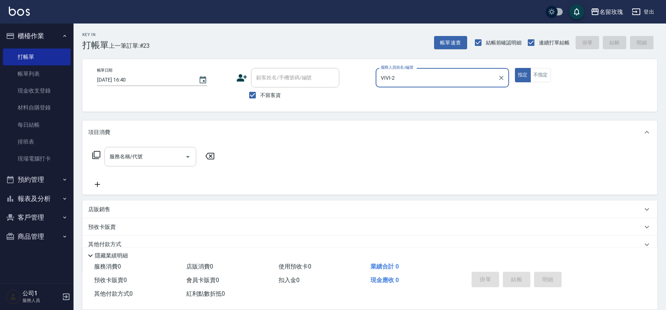
click at [136, 156] on input "服務名稱/代號" at bounding box center [145, 156] width 74 height 13
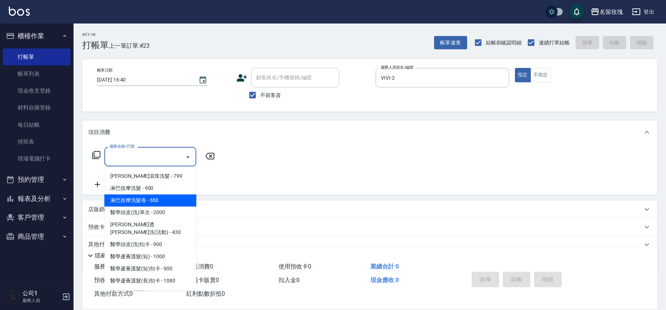
scroll to position [245, 0]
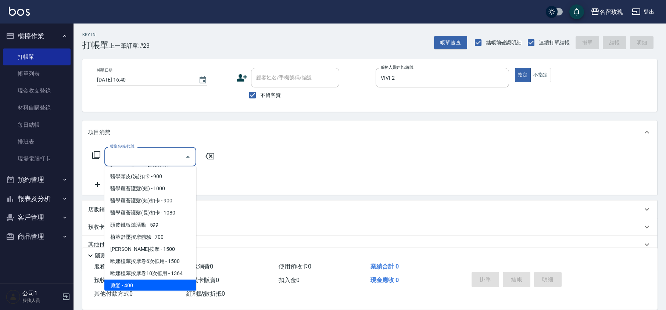
click at [133, 280] on span "剪髮 - 400" at bounding box center [150, 286] width 92 height 12
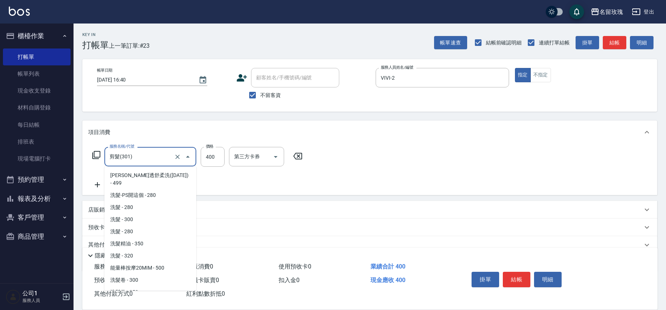
drag, startPoint x: 140, startPoint y: 156, endPoint x: 143, endPoint y: 164, distance: 8.4
click at [140, 156] on input "剪髮(301)" at bounding box center [140, 156] width 65 height 13
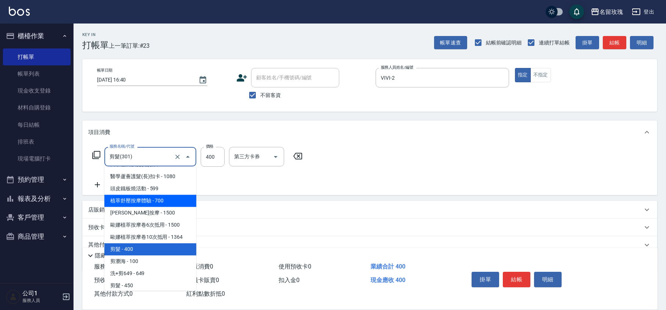
scroll to position [328, 0]
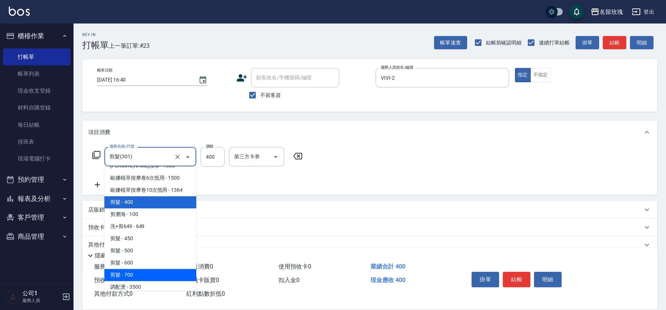
click at [163, 269] on span "剪髮 - 700" at bounding box center [150, 275] width 92 height 12
type input "剪髮(307)"
type input "700"
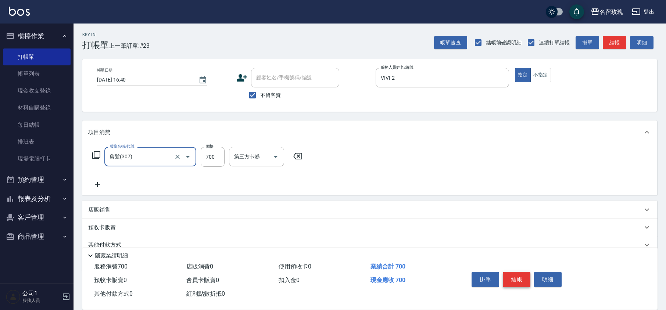
click at [509, 272] on button "結帳" at bounding box center [517, 279] width 28 height 15
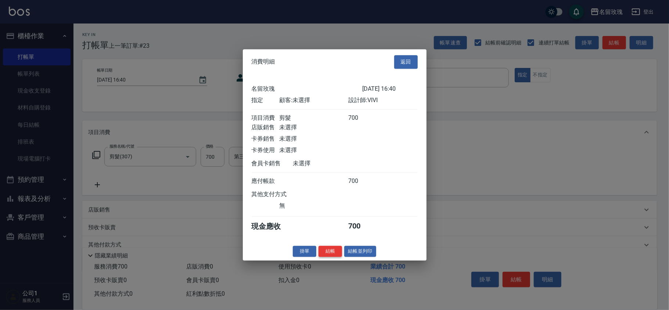
click at [330, 256] on button "結帳" at bounding box center [330, 251] width 24 height 11
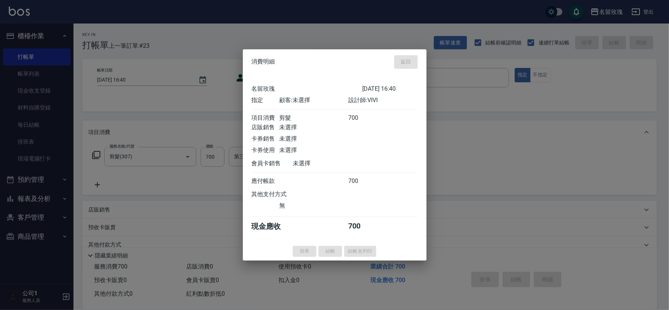
type input "[DATE] 16:42"
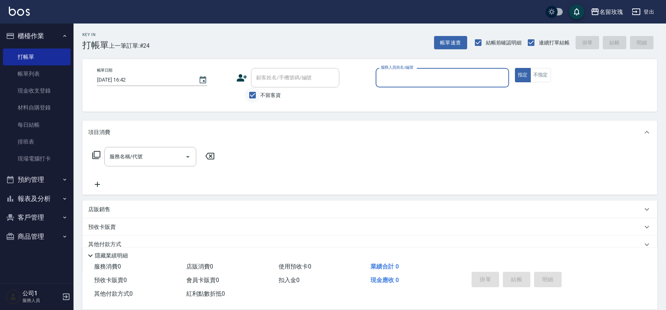
click at [247, 94] on input "不留客資" at bounding box center [252, 94] width 15 height 15
checkbox input "false"
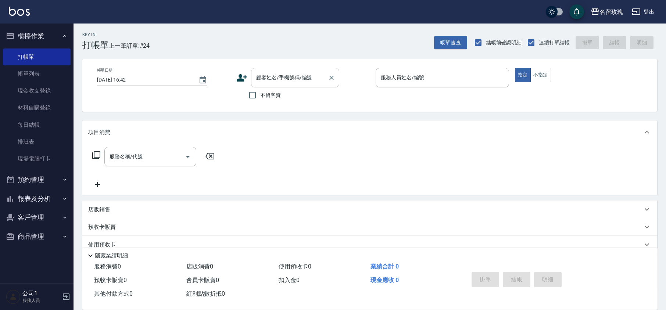
click at [260, 83] on input "顧客姓名/手機號碼/編號" at bounding box center [289, 77] width 71 height 13
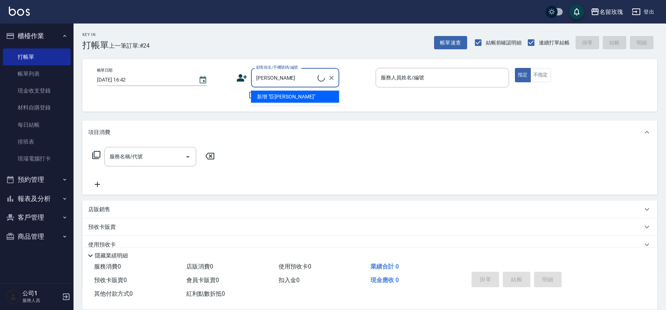
type input "[PERSON_NAME]"
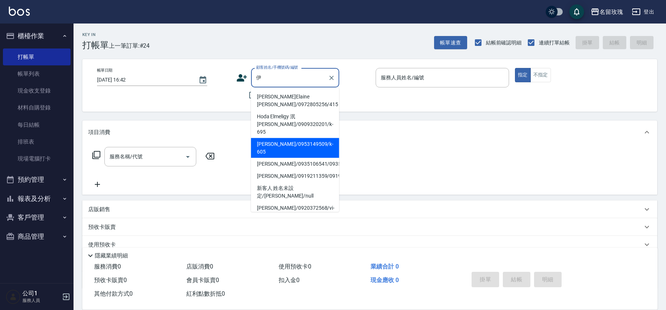
click at [324, 138] on li "[PERSON_NAME]/0953149509/k-605" at bounding box center [295, 148] width 88 height 20
type input "[PERSON_NAME]/0953149509/k-605"
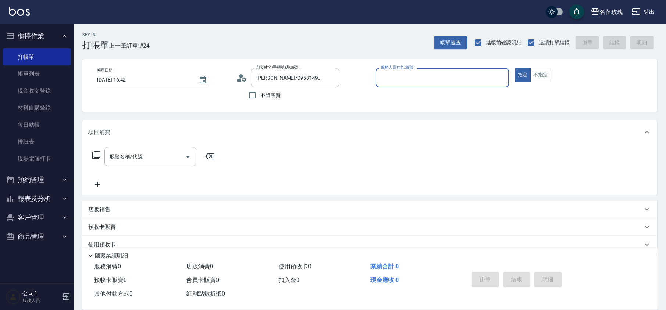
type input "[PERSON_NAME]-5"
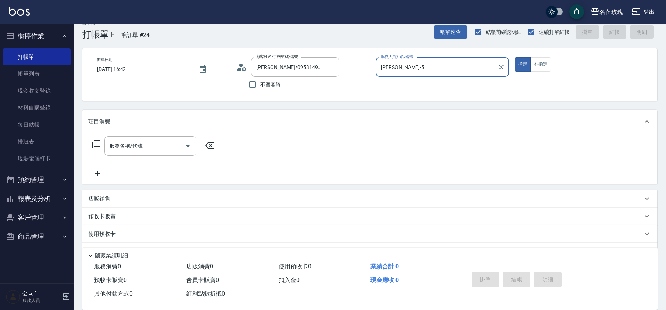
scroll to position [0, 0]
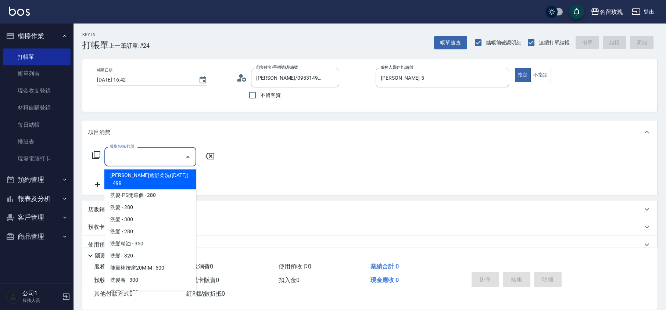
click at [155, 155] on input "服務名稱/代號" at bounding box center [145, 156] width 74 height 13
click at [95, 156] on icon at bounding box center [96, 155] width 9 height 9
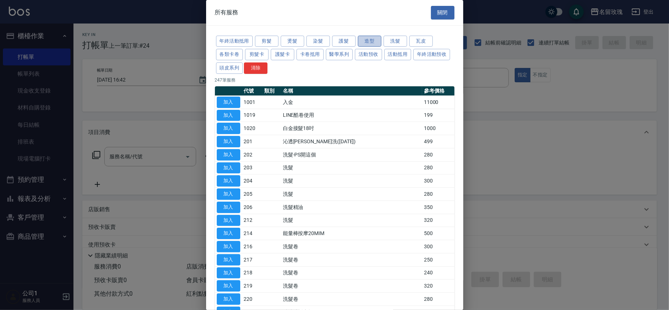
click at [371, 36] on button "造型" at bounding box center [370, 41] width 24 height 11
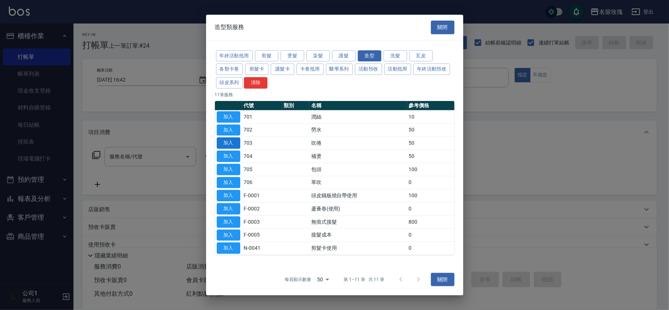
click at [231, 143] on button "加入" at bounding box center [229, 142] width 24 height 11
type input "吹捲(703)"
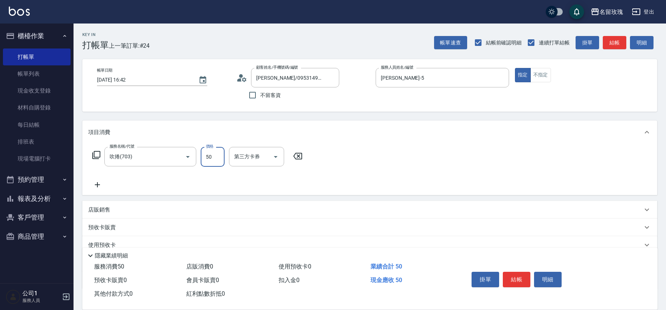
drag, startPoint x: 218, startPoint y: 154, endPoint x: 221, endPoint y: 148, distance: 6.4
click at [218, 154] on input "50" at bounding box center [213, 157] width 24 height 20
type input "100"
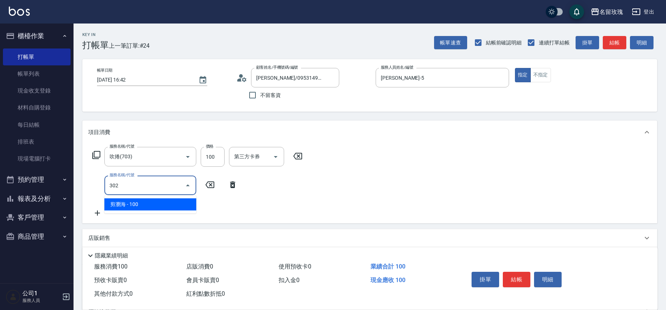
type input "剪瀏海(302)"
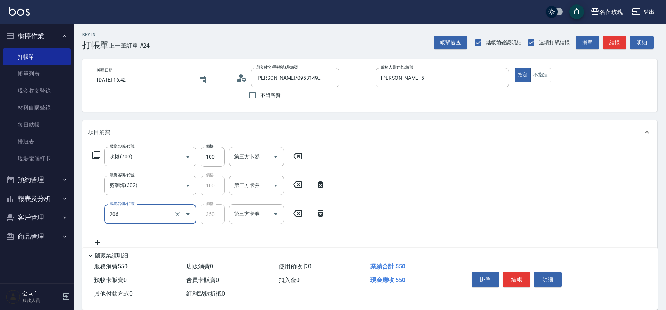
type input "洗髮精油(206)"
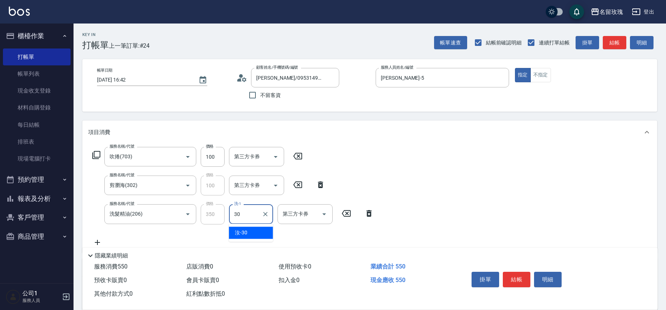
type input "汝-30"
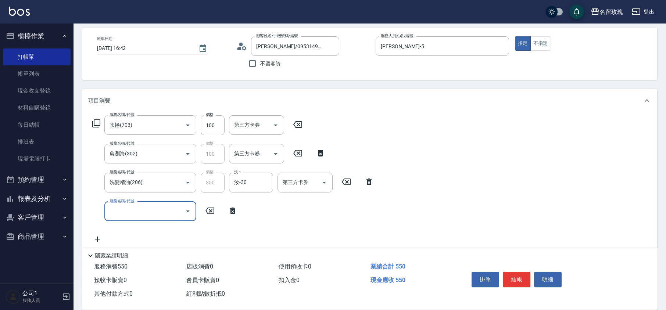
scroll to position [49, 0]
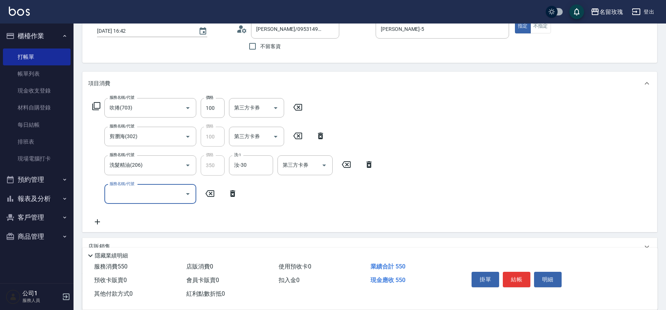
click at [233, 195] on icon at bounding box center [232, 193] width 5 height 7
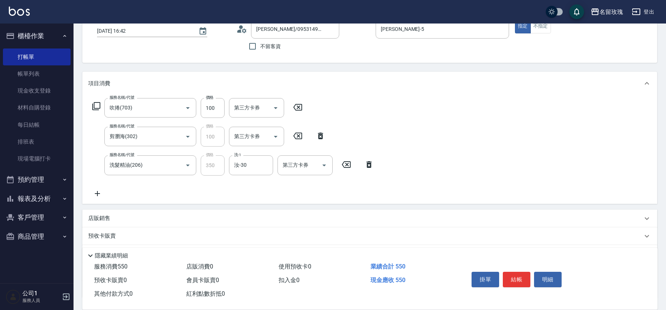
click at [233, 195] on div "服務名稱/代號 吹捲(703) 服務名稱/代號 價格 100 價格 第三方卡券 第三方卡券 服務名稱/代號 剪瀏海(302) 服務名稱/代號 價格 100 價…" at bounding box center [233, 148] width 290 height 100
type input "[DATE] 17:11"
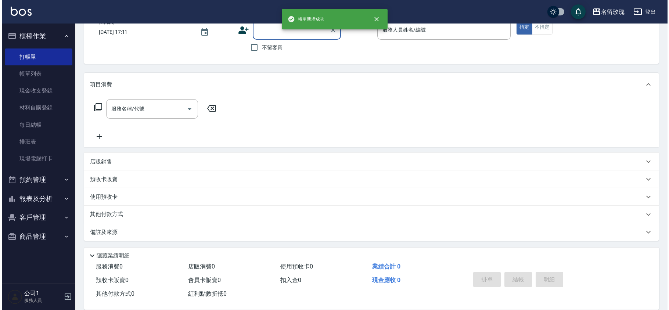
scroll to position [0, 0]
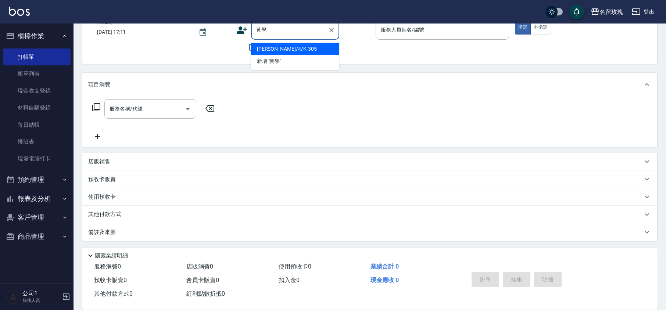
click at [294, 47] on li "[PERSON_NAME]/4/K-305" at bounding box center [295, 49] width 88 height 12
type input "[PERSON_NAME]/4/K-305"
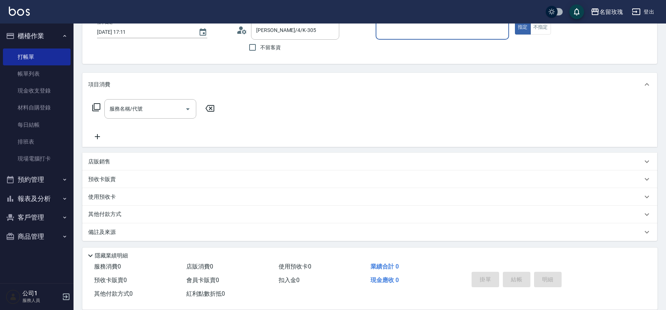
type input "[PERSON_NAME]-5"
click at [239, 31] on icon at bounding box center [239, 31] width 4 height 3
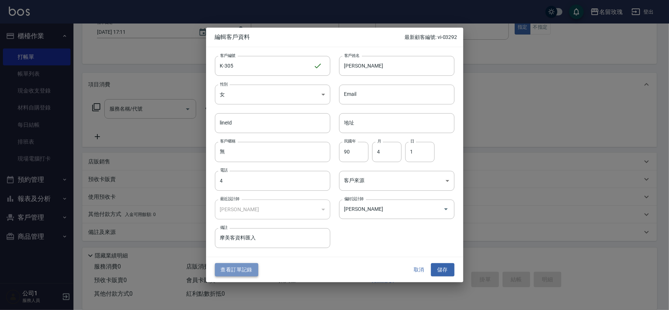
click at [235, 272] on button "查看訂單記錄" at bounding box center [236, 270] width 43 height 14
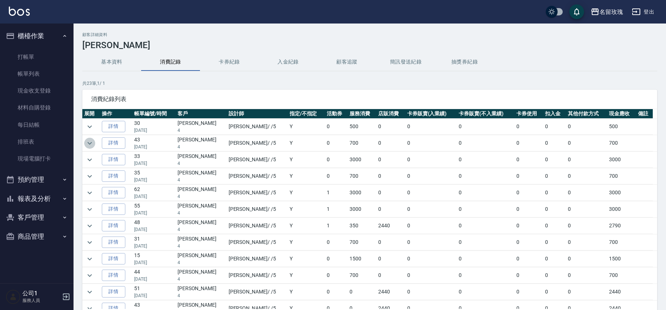
click at [90, 143] on icon "expand row" at bounding box center [89, 143] width 9 height 9
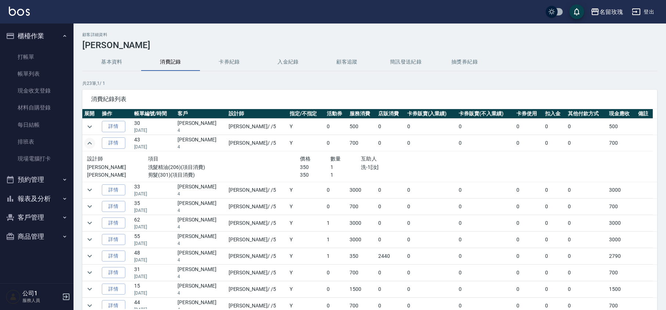
click at [92, 143] on icon "expand row" at bounding box center [89, 143] width 9 height 9
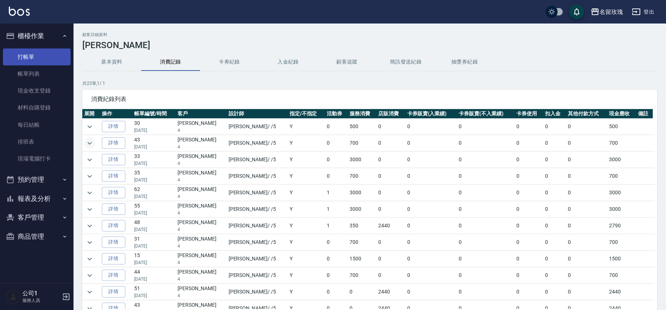
click at [21, 53] on link "打帳單" at bounding box center [37, 56] width 68 height 17
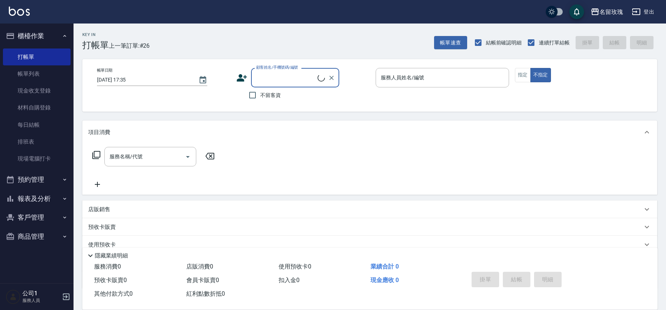
click at [268, 73] on input "顧客姓名/手機號碼/編號" at bounding box center [285, 77] width 63 height 13
type input "煌"
click at [293, 96] on li "[PERSON_NAME]/4/K-305" at bounding box center [295, 97] width 88 height 12
type input "[PERSON_NAME]/4/K-305"
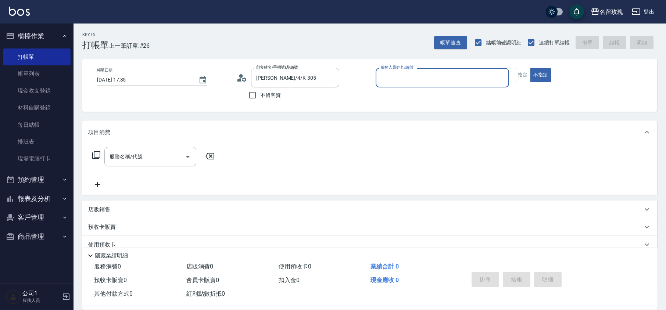
type input "[PERSON_NAME]-5"
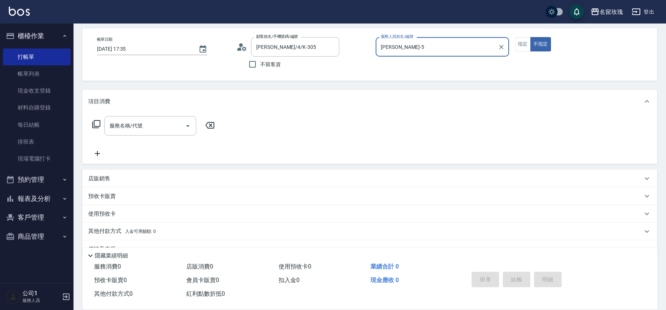
scroll to position [48, 0]
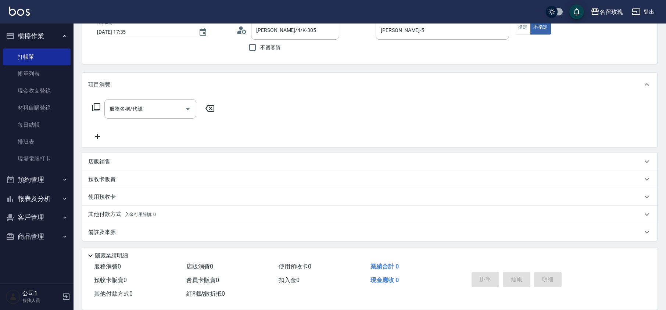
click at [511, 31] on div "帳單日期 [DATE] 17:35 顧客姓名/手機號碼/編號 [PERSON_NAME]/4/K-305 顧客姓名/手機號碼/編號 不留客資 服務人員姓名/編…" at bounding box center [369, 37] width 557 height 35
click at [520, 31] on button "指定" at bounding box center [523, 27] width 16 height 14
click at [120, 104] on div "服務名稱/代號 服務名稱/代號" at bounding box center [150, 108] width 92 height 19
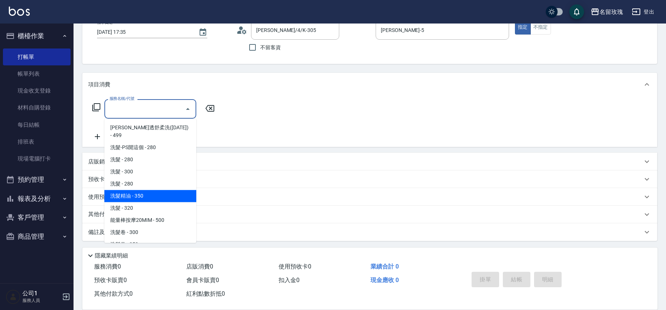
click at [152, 193] on span "洗髮精油 - 350" at bounding box center [150, 196] width 92 height 12
type input "洗髮精油(206)"
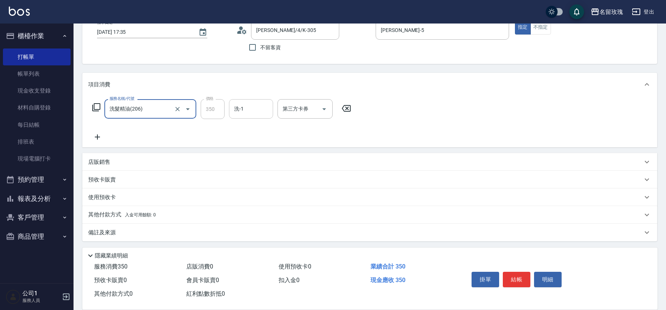
click at [255, 114] on input "洗-1" at bounding box center [250, 108] width 37 height 13
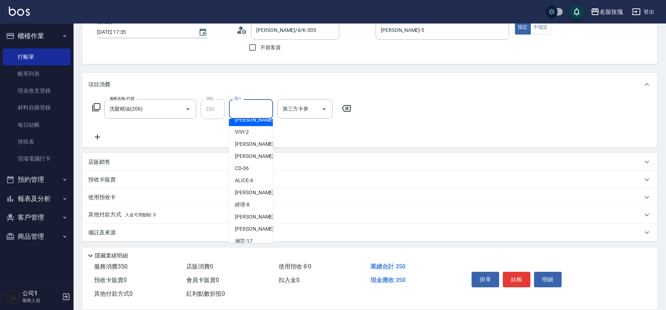
scroll to position [144, 0]
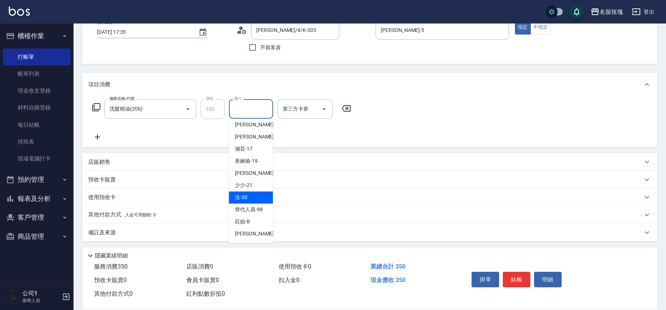
click at [255, 195] on div "汝 -30" at bounding box center [251, 197] width 44 height 12
type input "汝-30"
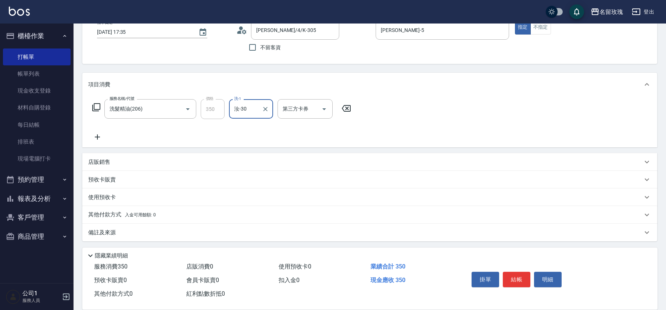
click at [98, 134] on icon at bounding box center [97, 137] width 18 height 9
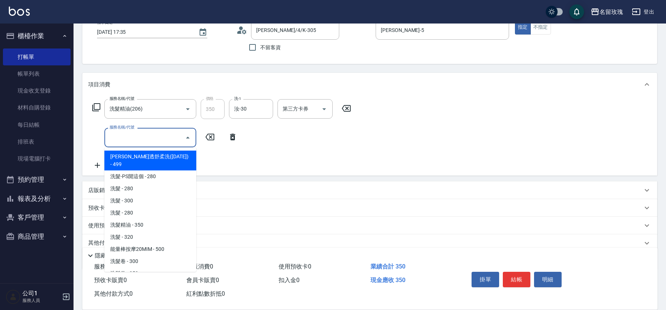
click at [127, 141] on input "服務名稱/代號" at bounding box center [145, 137] width 74 height 13
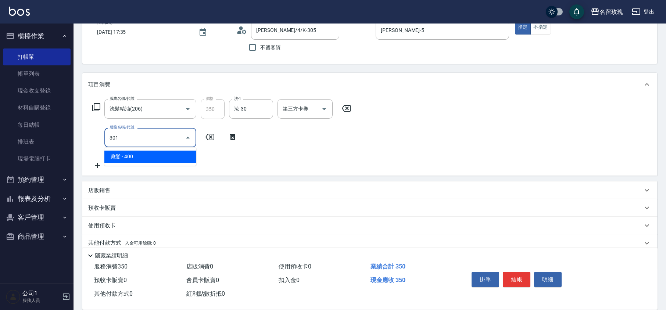
type input "剪髮(301)"
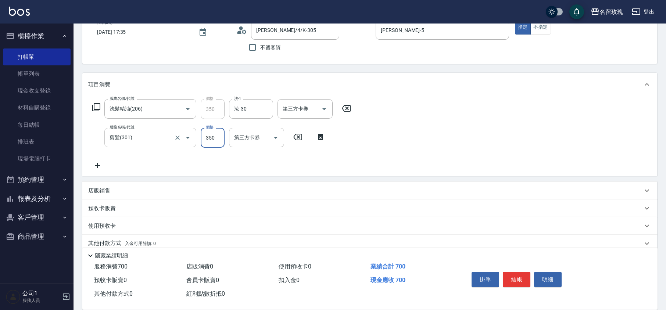
type input "350"
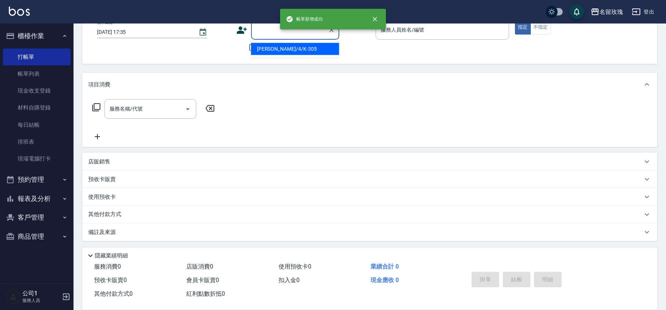
click at [260, 35] on input "顧客姓名/手機號碼/編號" at bounding box center [289, 30] width 71 height 13
click at [282, 52] on li "[PERSON_NAME]/4/K-305" at bounding box center [295, 49] width 88 height 12
type input "[PERSON_NAME]/4/K-305"
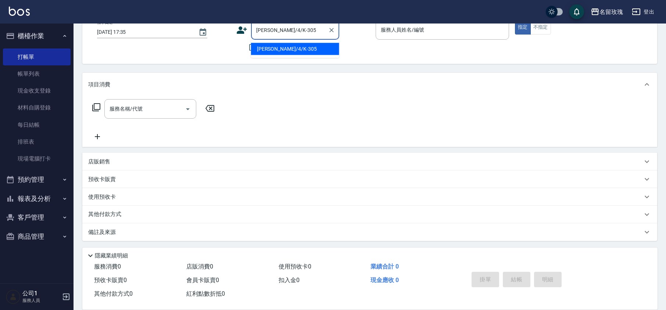
type input "[PERSON_NAME]-5"
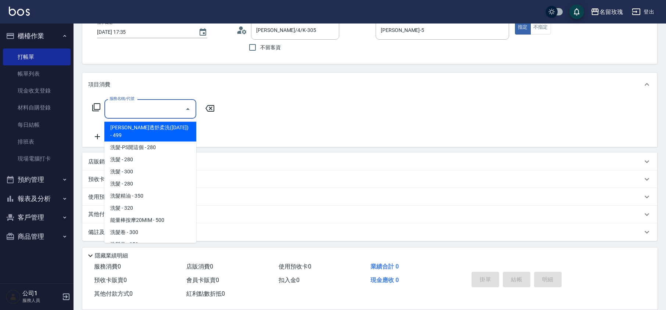
click at [130, 115] on input "服務名稱/代號" at bounding box center [145, 108] width 74 height 13
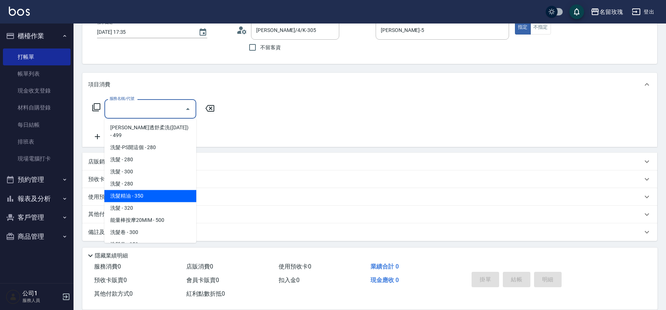
click at [140, 190] on span "洗髮精油 - 350" at bounding box center [150, 196] width 92 height 12
type input "洗髮精油(206)"
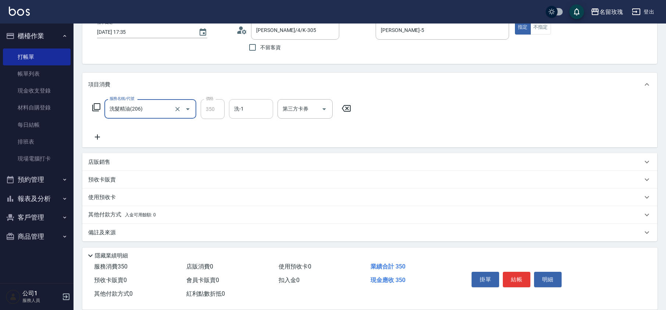
click at [253, 112] on input "洗-1" at bounding box center [250, 108] width 37 height 13
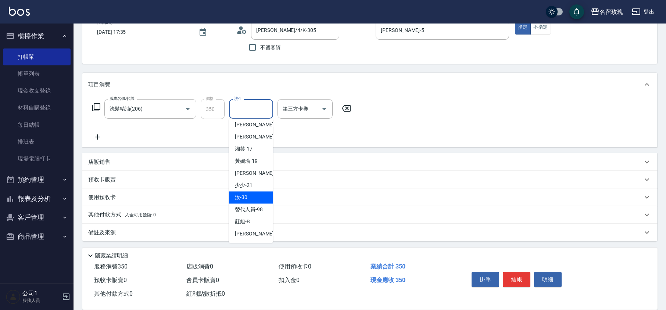
click at [245, 197] on span "汝 -30" at bounding box center [241, 198] width 12 height 8
type input "汝-30"
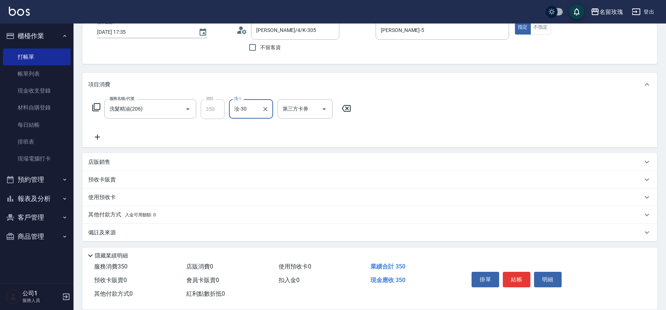
click at [98, 137] on icon at bounding box center [97, 137] width 18 height 9
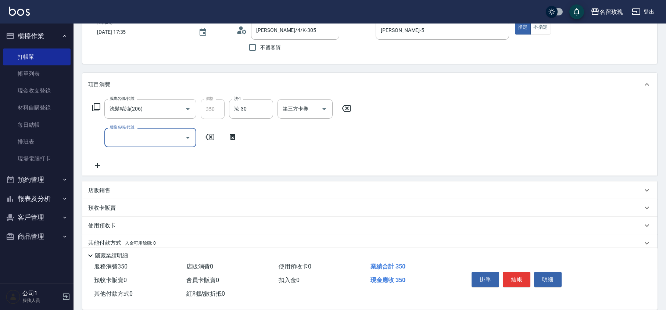
click at [149, 136] on input "服務名稱/代號" at bounding box center [145, 137] width 74 height 13
type input "剪髮(301)"
type input "350"
click at [190, 55] on div "帳單日期 [DATE] 17:35 顧客姓名/手機號碼/編號 [PERSON_NAME]/4/K-305 顧客姓名/手機號碼/編號 不留客資 服務人員姓名/編…" at bounding box center [369, 37] width 557 height 35
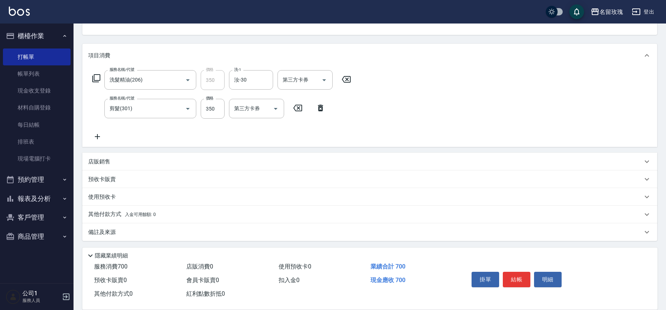
click at [105, 226] on div "備註及來源" at bounding box center [369, 232] width 575 height 18
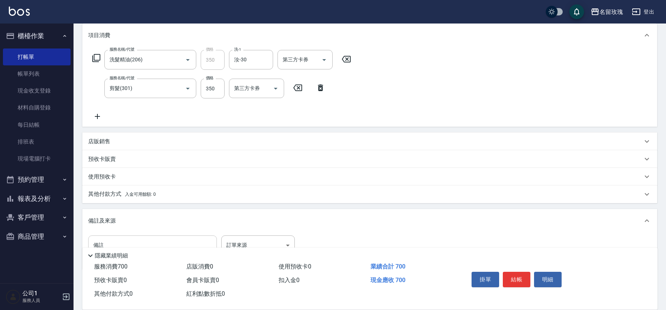
scroll to position [120, 0]
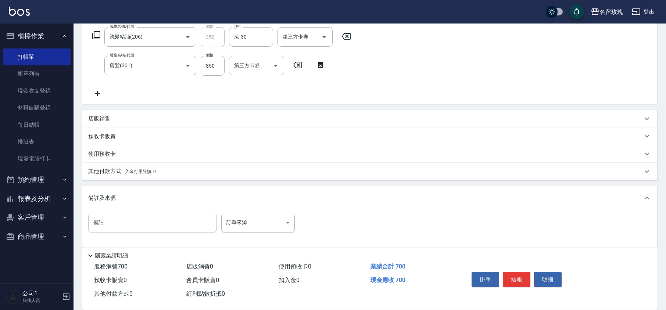
click at [115, 225] on input "備註" at bounding box center [152, 223] width 129 height 20
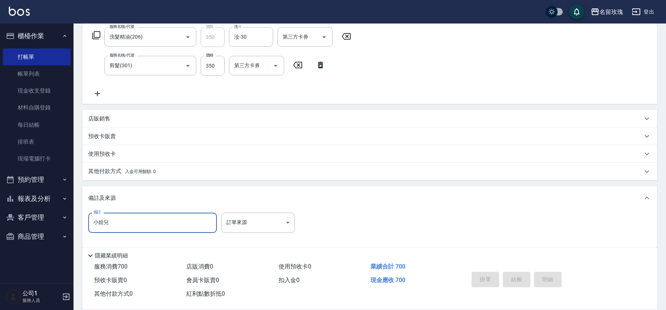
type input "小姪兒"
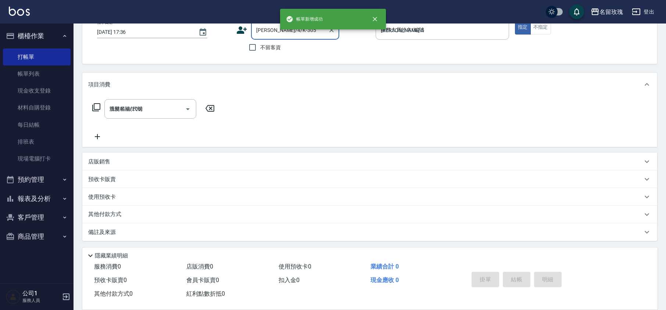
type input "[DATE] 17:36"
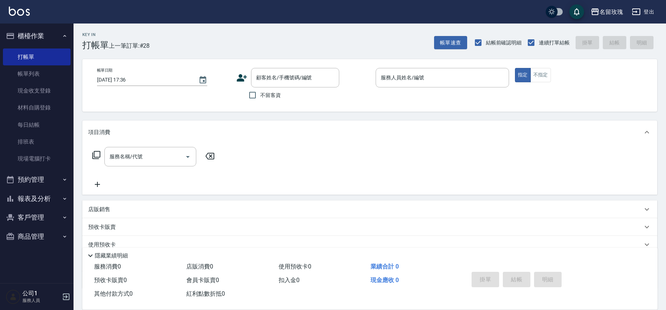
click at [271, 89] on label "不留客資" at bounding box center [263, 94] width 36 height 15
click at [260, 89] on input "不留客資" at bounding box center [252, 94] width 15 height 15
checkbox input "true"
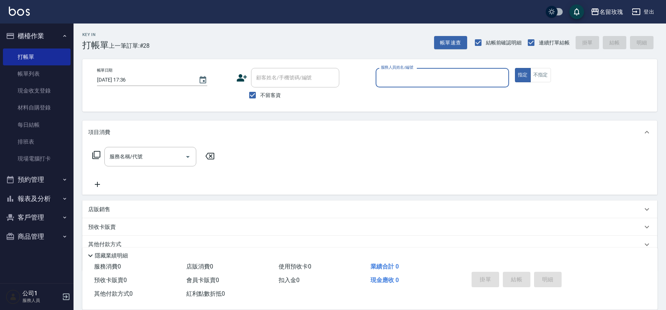
click at [384, 73] on input "服務人員姓名/編號" at bounding box center [442, 77] width 127 height 13
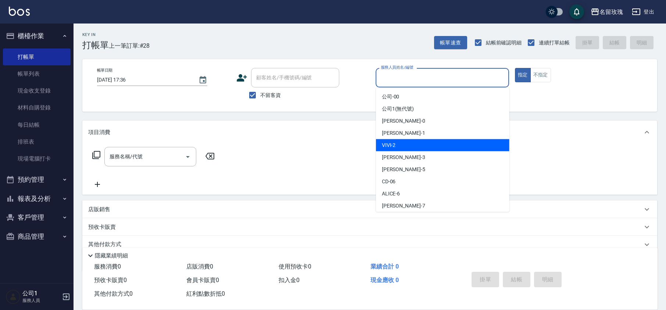
click at [406, 144] on div "VIVI -2" at bounding box center [442, 145] width 133 height 12
type input "VIVI-2"
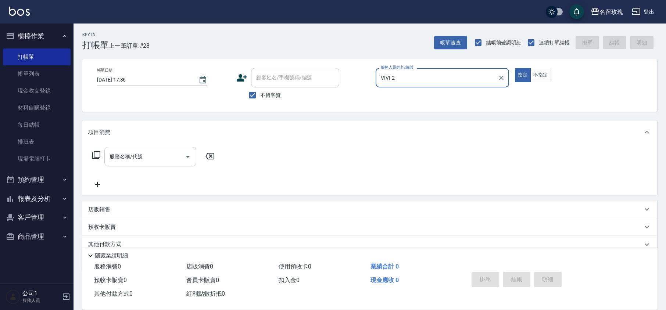
click at [156, 155] on input "服務名稱/代號" at bounding box center [145, 156] width 74 height 13
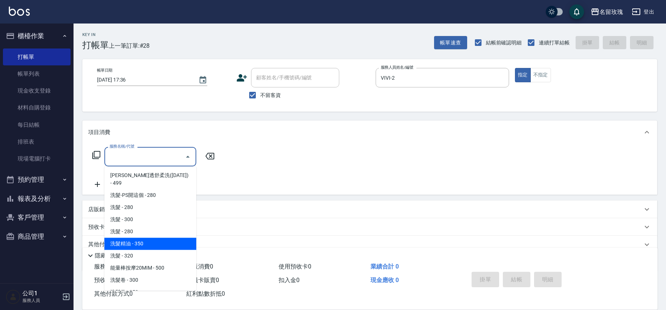
click at [167, 238] on span "洗髮精油 - 350" at bounding box center [150, 244] width 92 height 12
type input "洗髮精油(206)"
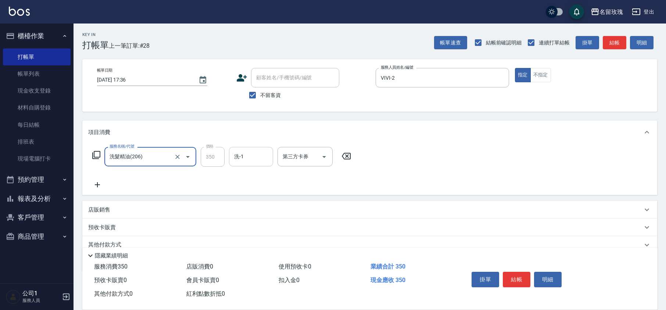
click at [253, 151] on input "洗-1" at bounding box center [250, 156] width 37 height 13
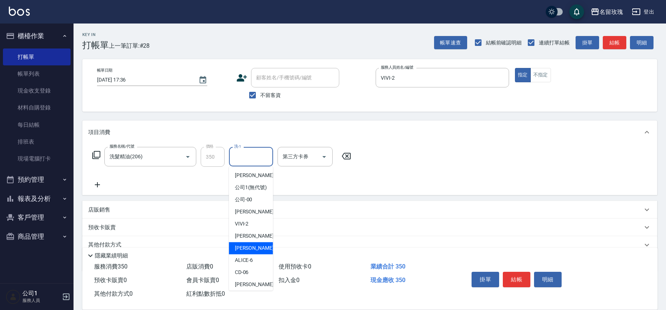
scroll to position [144, 0]
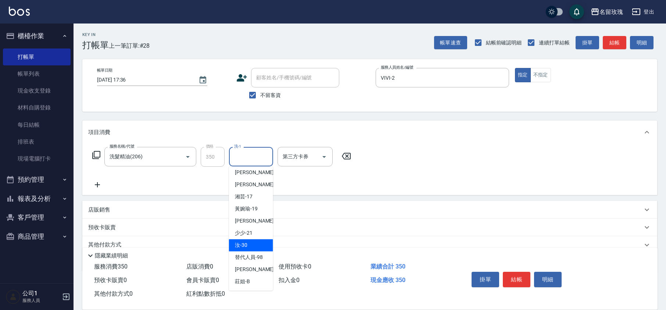
drag, startPoint x: 248, startPoint y: 244, endPoint x: 239, endPoint y: 240, distance: 9.7
click at [249, 244] on div "汝 -30" at bounding box center [251, 245] width 44 height 12
type input "汝-30"
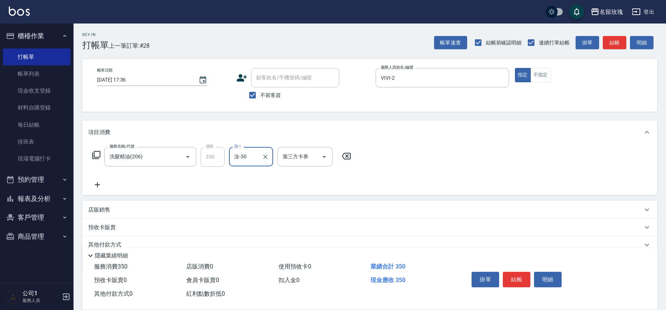
click at [94, 154] on icon at bounding box center [96, 155] width 9 height 9
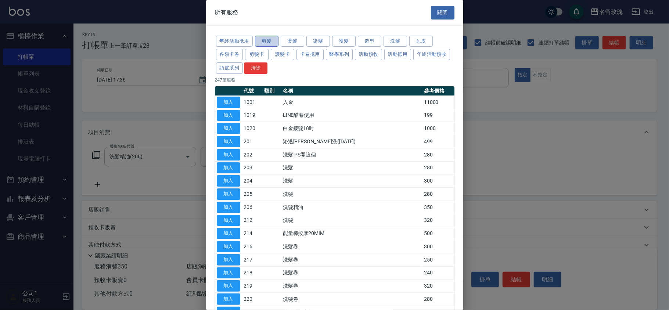
click at [267, 39] on button "剪髮" at bounding box center [267, 41] width 24 height 11
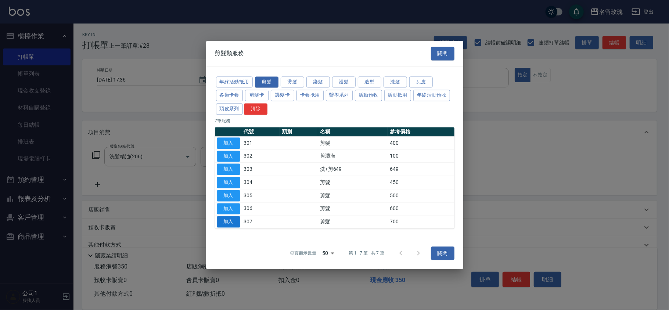
click at [230, 223] on button "加入" at bounding box center [229, 221] width 24 height 11
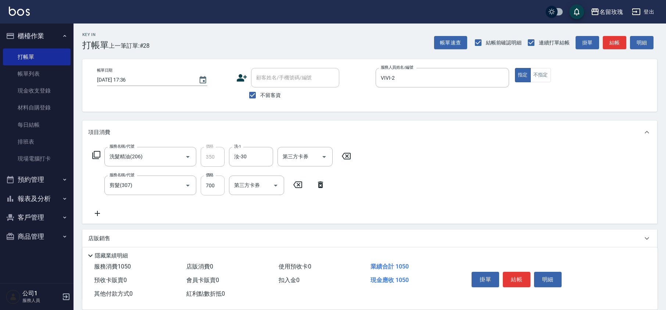
click at [215, 190] on input "700" at bounding box center [213, 186] width 24 height 20
click at [226, 104] on div "帳單日期 [DATE] 17:36 顧客姓名/手機號碼/編號 顧客姓名/手機號碼/編號 不留客資 服務人員姓名/編號 VIVI-2 服務人員姓名/編號 指定 …" at bounding box center [369, 85] width 575 height 53
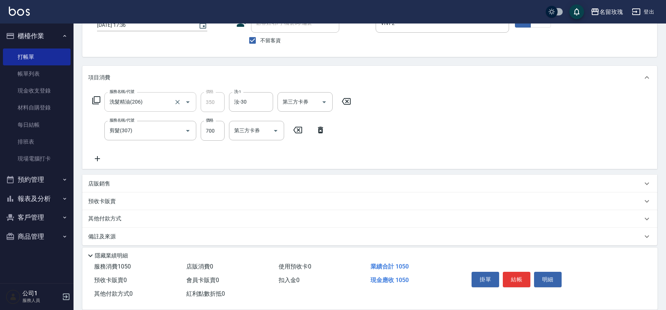
scroll to position [59, 0]
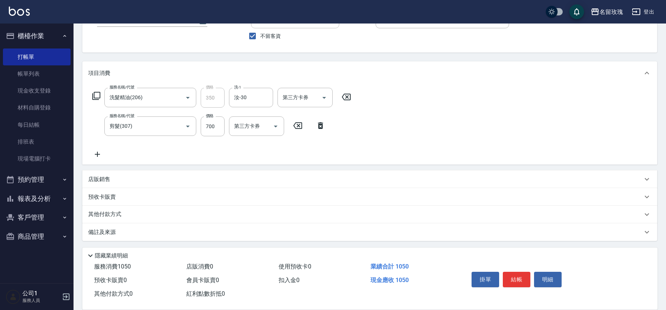
click at [206, 45] on div "帳單日期 [DATE] 17:36 顧客姓名/手機號碼/編號 顧客姓名/手機號碼/編號 不留客資 服務人員姓名/編號 VIVI-2 服務人員姓名/編號 指定 …" at bounding box center [369, 26] width 575 height 53
click at [292, 158] on div "服務名稱/代號 洗髮精油(206) 服務名稱/代號 價格 350 價格 洗-1 汝-30 洗-1 第三方卡券 第三方卡券 服務名稱/代號 剪髮(307) 服務…" at bounding box center [221, 123] width 267 height 71
click at [325, 150] on div "服務名稱/代號 洗髮精油(206) 服務名稱/代號 價格 350 價格 洗-1 汝-30 洗-1 第三方卡券 第三方卡券 服務名稱/代號 剪髮(307) 服務…" at bounding box center [221, 123] width 267 height 71
type input "[DATE] 17:53"
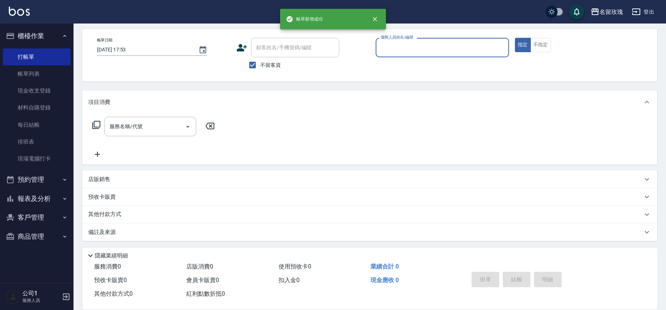
scroll to position [30, 0]
click at [259, 65] on input "不留客資" at bounding box center [252, 64] width 15 height 15
checkbox input "false"
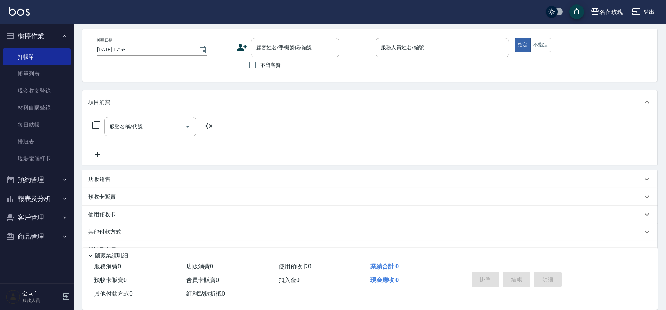
click at [367, 82] on div "Key In 打帳單 上一筆訂單:#29 帳單速查 結帳前確認明細 連續打單結帳 掛單 結帳 明細 帳單日期 [DATE] 17:53 顧客姓名/手機號碼/編…" at bounding box center [369, 160] width 592 height 334
click at [44, 30] on button "櫃檯作業" at bounding box center [37, 35] width 68 height 19
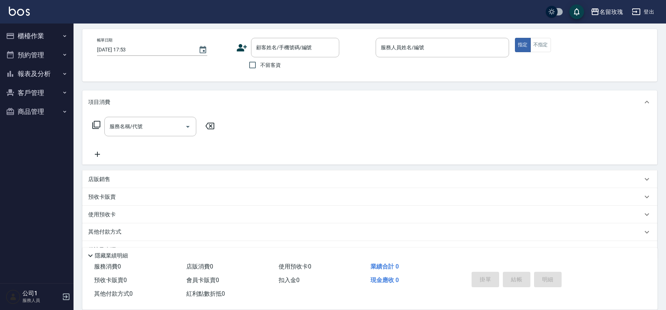
click at [197, 7] on div "名留玫瑰 登出" at bounding box center [333, 12] width 666 height 24
